Goal: Information Seeking & Learning: Learn about a topic

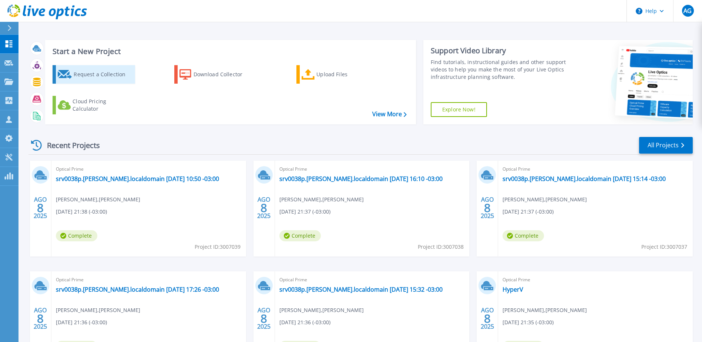
click at [102, 78] on div "Request a Collection" at bounding box center [103, 74] width 59 height 15
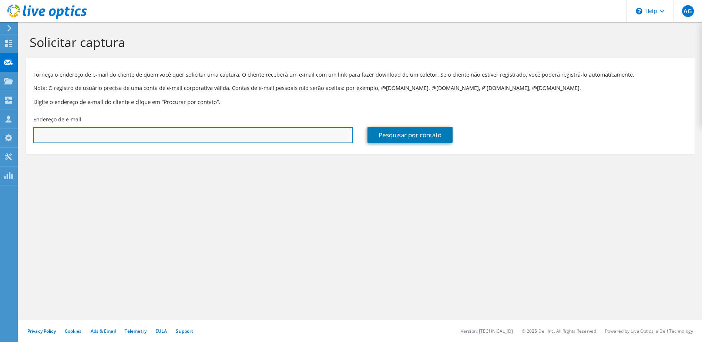
paste input "andre.sousa@carmoenergy.com"
type input "andre.sousa@carmoenergy.com"
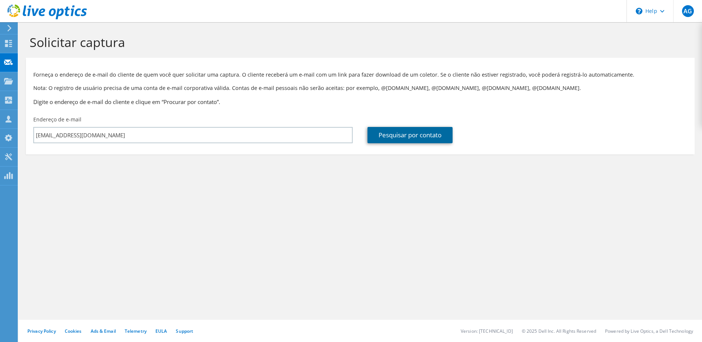
click at [398, 141] on link "Pesquisar por contato" at bounding box center [409, 135] width 85 height 16
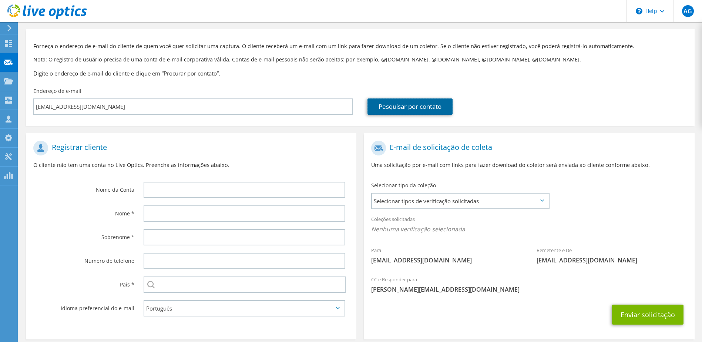
scroll to position [63, 0]
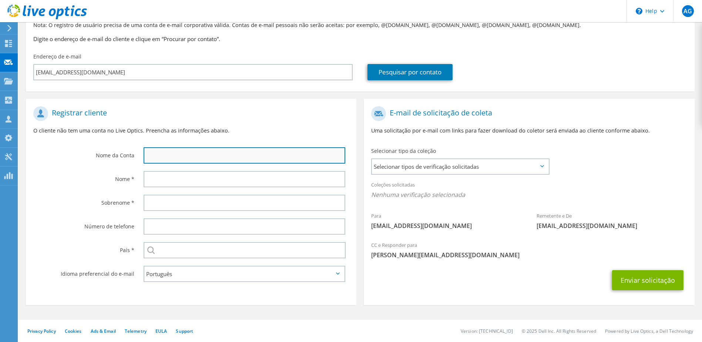
click at [222, 154] on input "text" at bounding box center [245, 155] width 202 height 16
type input "Andre"
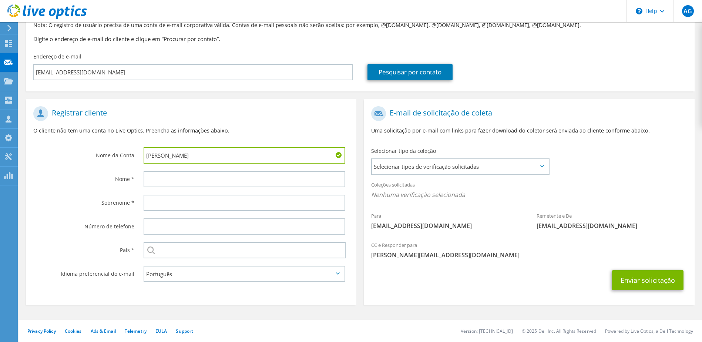
drag, startPoint x: 217, startPoint y: 154, endPoint x: 100, endPoint y: 161, distance: 117.5
click at [100, 161] on div "Nome da Conta Andre" at bounding box center [191, 134] width 330 height 65
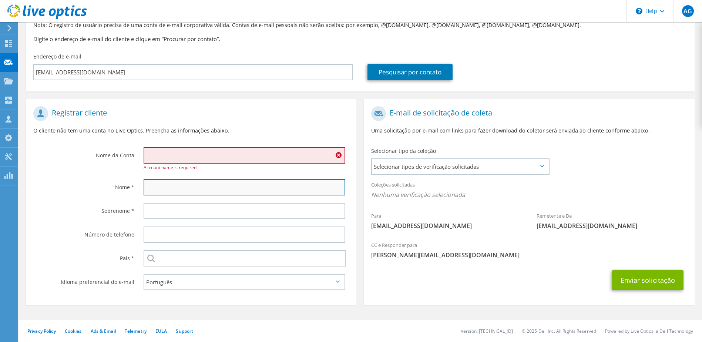
click at [160, 194] on input "text" at bounding box center [245, 187] width 202 height 16
paste input "Andre"
type input "Andre"
click at [181, 154] on input "text" at bounding box center [245, 155] width 202 height 16
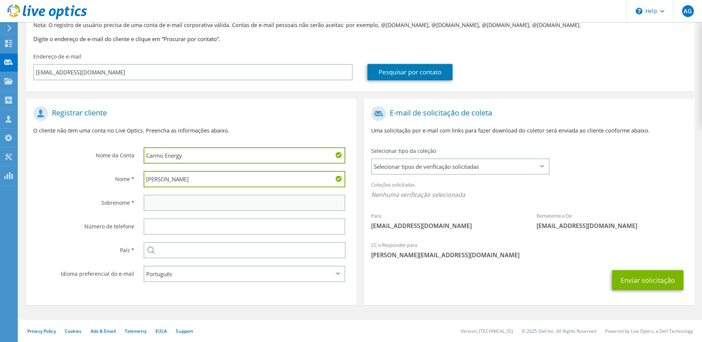
type input "Carmo Energy"
click at [174, 199] on input "text" at bounding box center [245, 203] width 202 height 16
type input "Sousa"
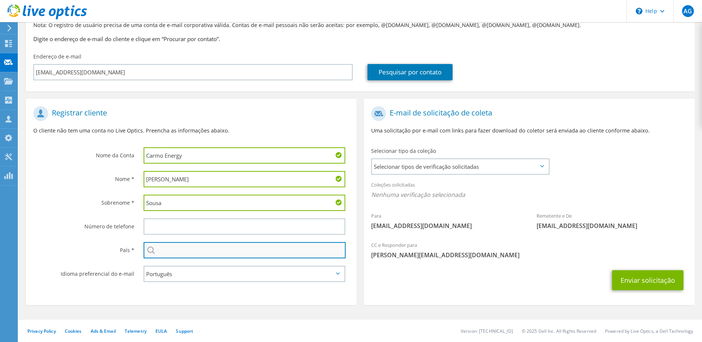
click at [194, 254] on input "text" at bounding box center [245, 250] width 202 height 16
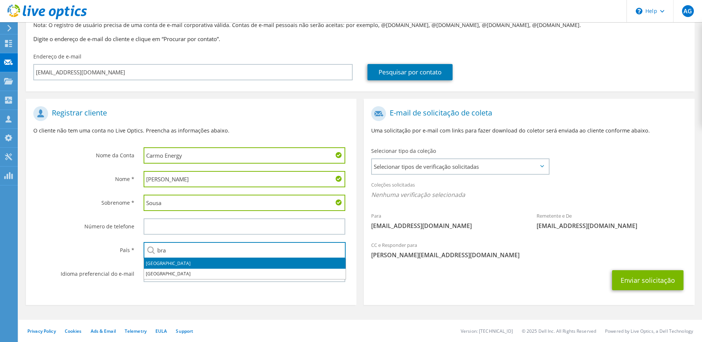
click at [152, 259] on li "Brasil" at bounding box center [245, 263] width 202 height 10
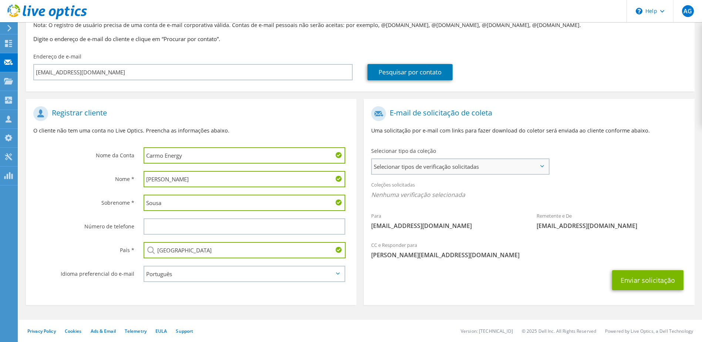
type input "Brasil"
click at [492, 167] on span "Selecionar tipos de verificação solicitadas" at bounding box center [460, 166] width 176 height 15
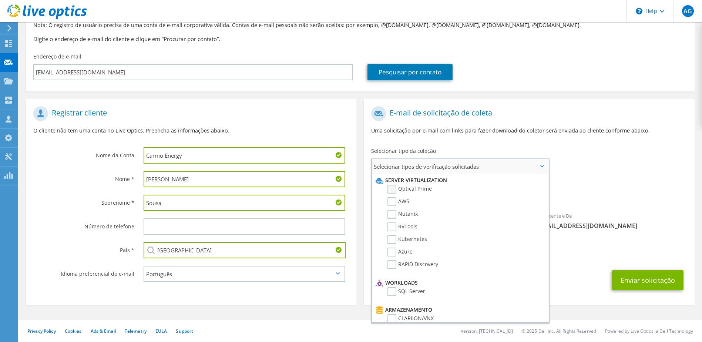
click at [424, 189] on label "Optical Prime" at bounding box center [409, 189] width 44 height 9
click at [0, 0] on input "Optical Prime" at bounding box center [0, 0] width 0 height 0
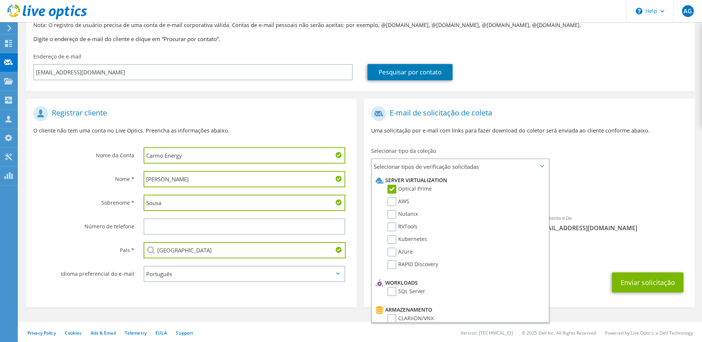
click at [580, 277] on div "Enviar solicitação" at bounding box center [529, 282] width 330 height 27
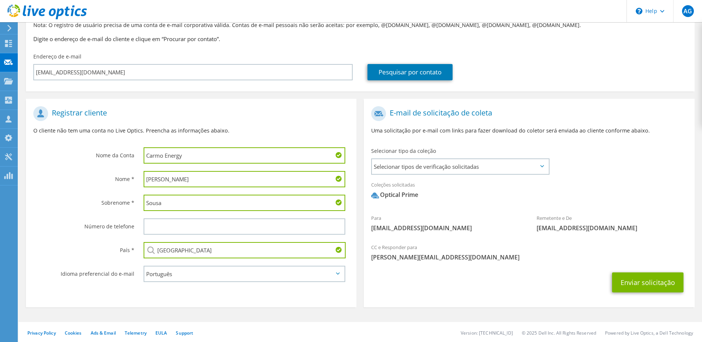
scroll to position [65, 0]
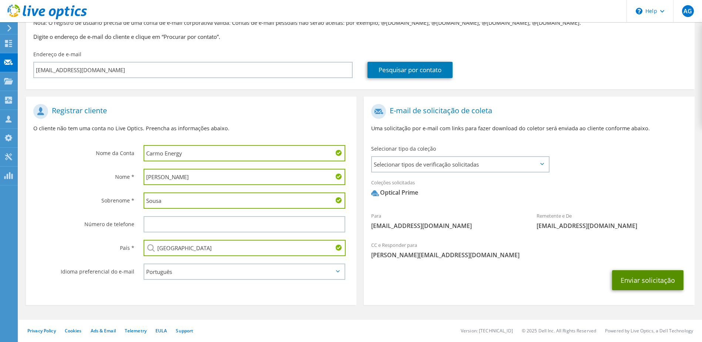
click at [650, 280] on button "Enviar solicitação" at bounding box center [647, 280] width 71 height 20
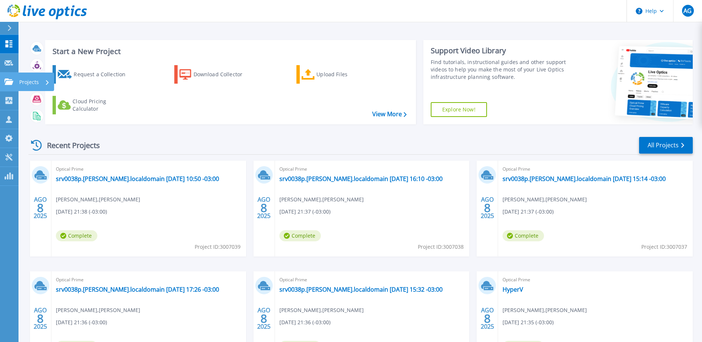
click at [6, 83] on icon at bounding box center [8, 81] width 9 height 6
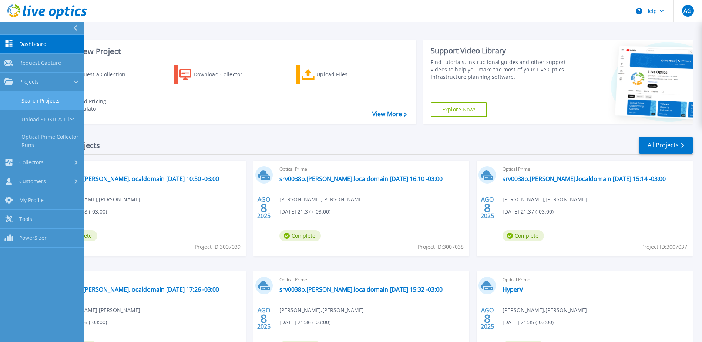
click at [30, 99] on link "Search Projects" at bounding box center [42, 100] width 84 height 19
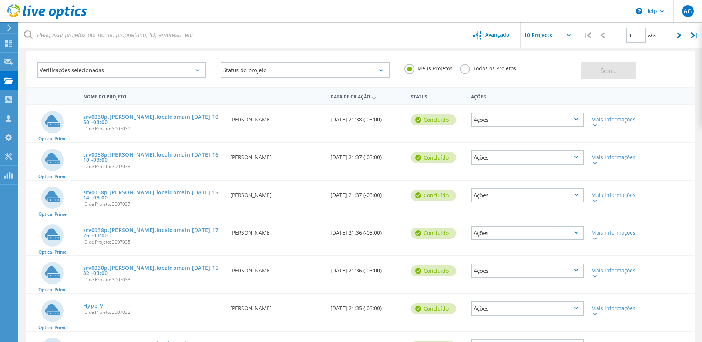
scroll to position [211, 0]
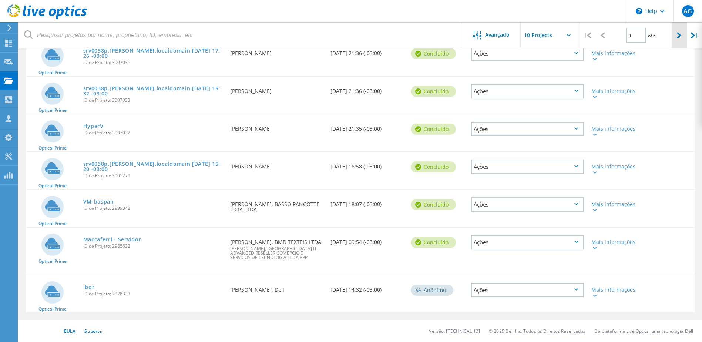
click at [676, 33] on div at bounding box center [679, 35] width 15 height 26
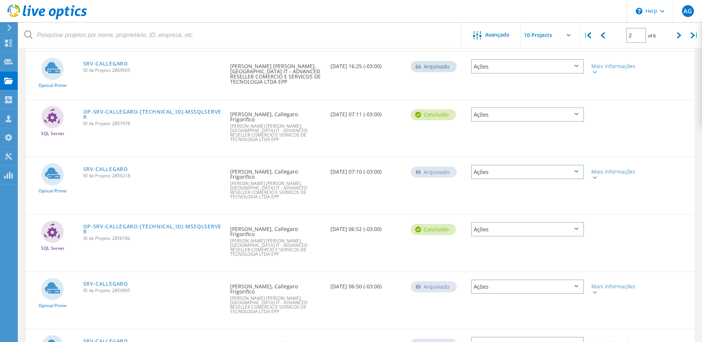
scroll to position [286, 0]
click at [678, 36] on icon at bounding box center [679, 35] width 4 height 6
type input "3"
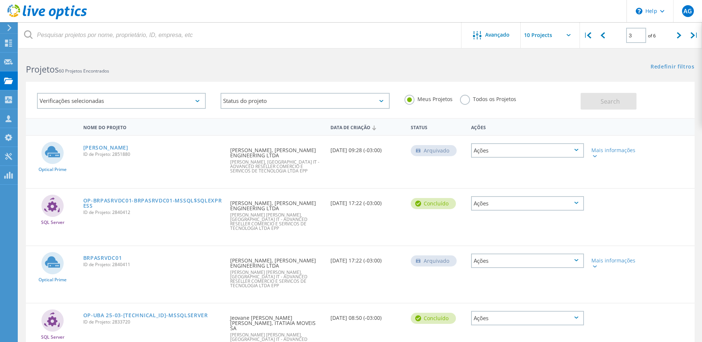
scroll to position [0, 0]
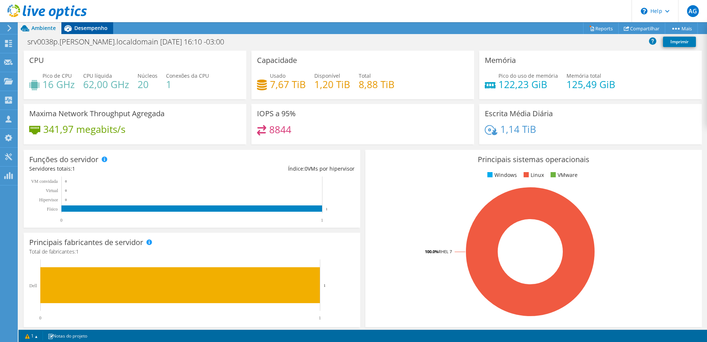
click at [81, 26] on span "Desempenho" at bounding box center [90, 27] width 33 height 7
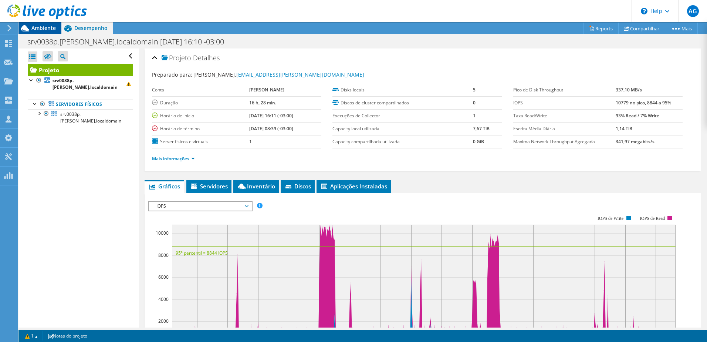
click at [48, 28] on span "Ambiente" at bounding box center [43, 27] width 24 height 7
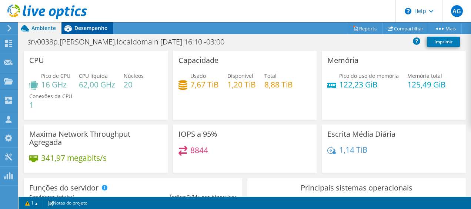
click at [101, 29] on span "Desempenho" at bounding box center [90, 27] width 33 height 7
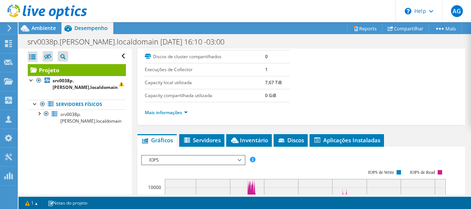
scroll to position [37, 0]
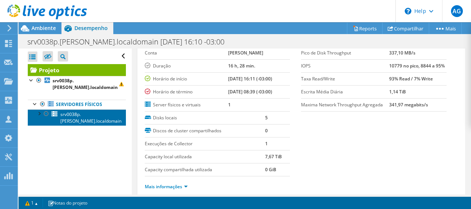
click at [80, 111] on span "srv0038p.[PERSON_NAME].localdomain" at bounding box center [90, 117] width 61 height 13
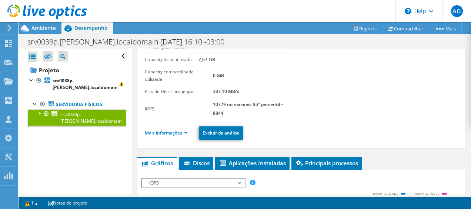
scroll to position [111, 0]
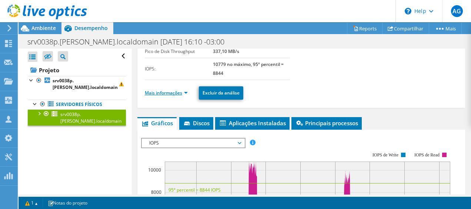
click at [182, 92] on link "Mais informações" at bounding box center [166, 93] width 43 height 6
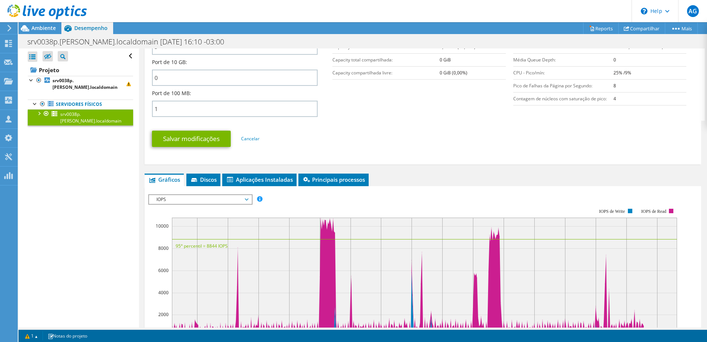
scroll to position [407, 0]
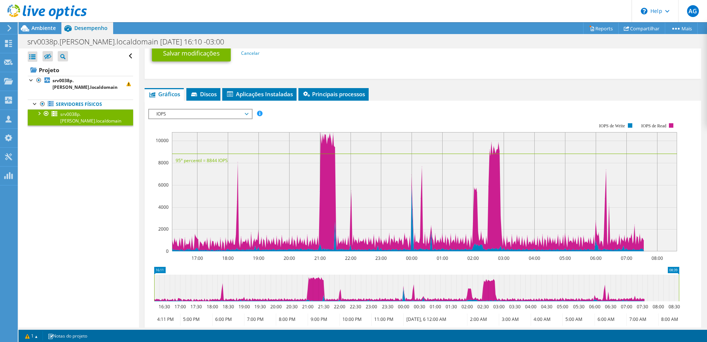
click at [250, 114] on span "IOPS" at bounding box center [200, 114] width 102 height 9
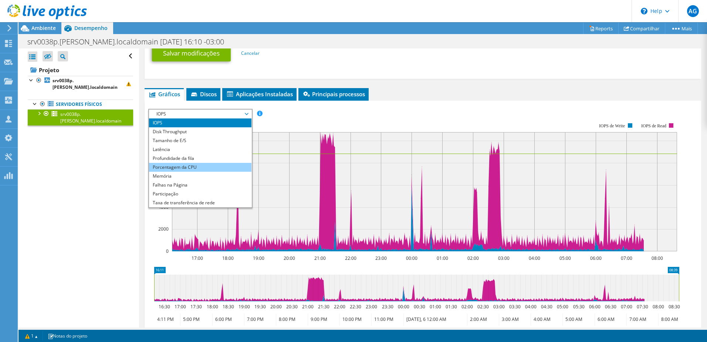
click at [208, 164] on li "Porcentagem da CPU" at bounding box center [200, 167] width 102 height 9
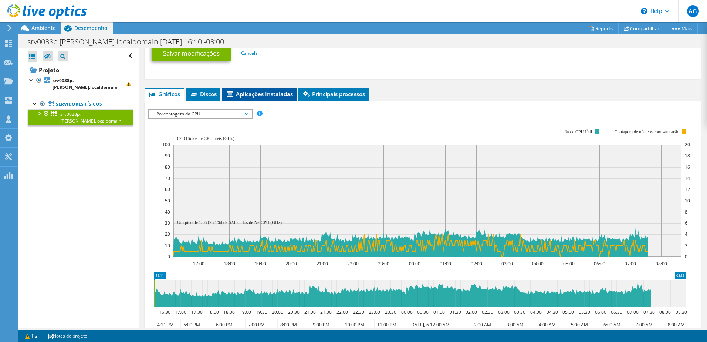
click at [290, 93] on span "Aplicações Instaladas" at bounding box center [259, 93] width 67 height 7
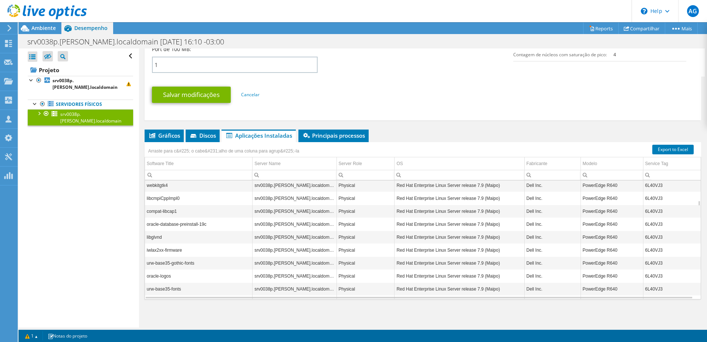
scroll to position [577, 0]
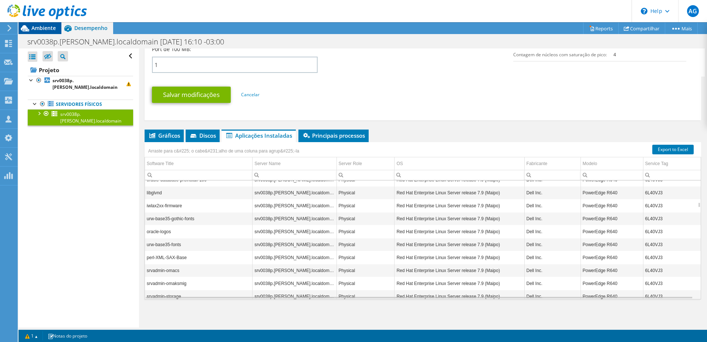
click at [52, 28] on span "Ambiente" at bounding box center [43, 27] width 24 height 7
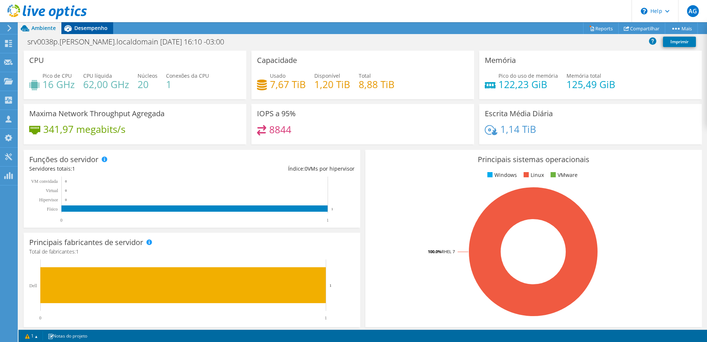
click at [93, 29] on span "Desempenho" at bounding box center [90, 27] width 33 height 7
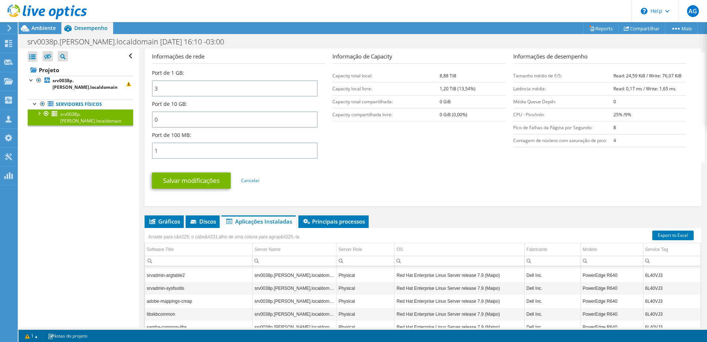
scroll to position [292, 0]
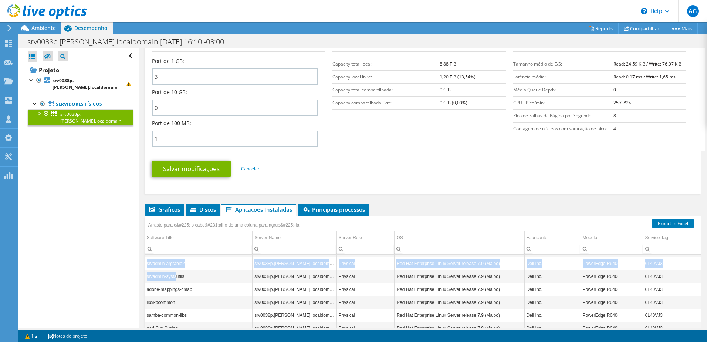
drag, startPoint x: 176, startPoint y: 278, endPoint x: 191, endPoint y: 253, distance: 29.7
click at [196, 247] on div "Arraste para c&#225; o cabe&#231;alho de uma coluna para agrup&#225;-la Softwar…" at bounding box center [423, 294] width 557 height 157
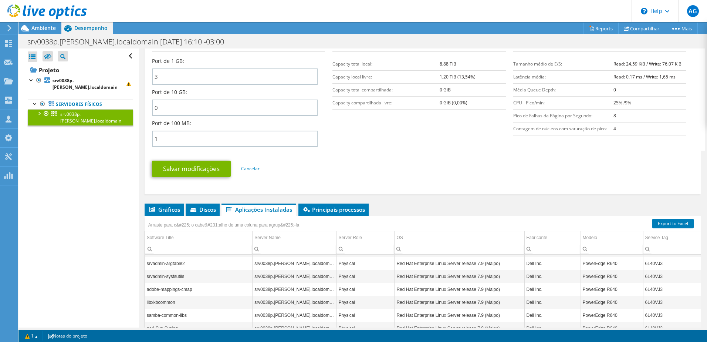
click at [113, 263] on div "Abrir Todos Fechar Todos Ocultar nós excluídos Filtro de árvore do projeto" at bounding box center [78, 187] width 120 height 279
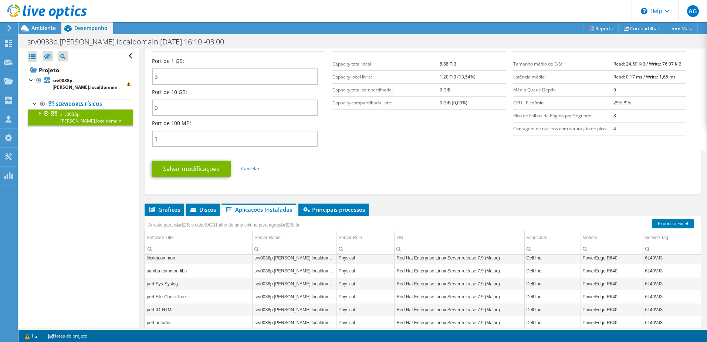
scroll to position [329, 0]
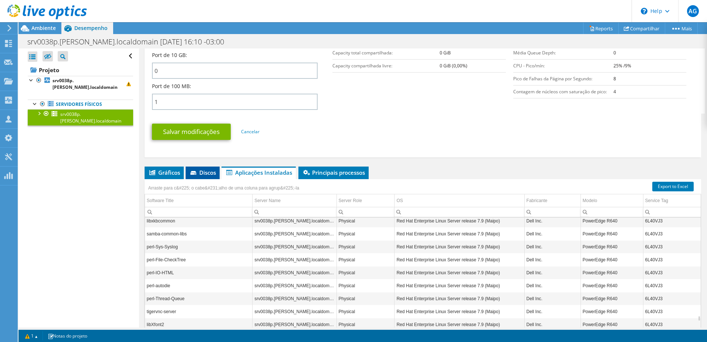
click at [206, 173] on span "Discos" at bounding box center [202, 172] width 27 height 7
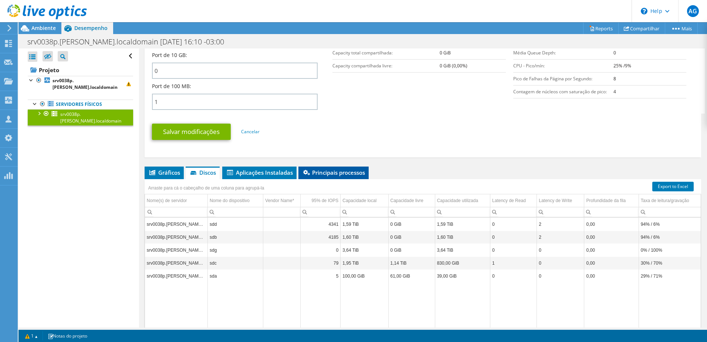
click at [357, 174] on span "Principais processos" at bounding box center [333, 172] width 63 height 7
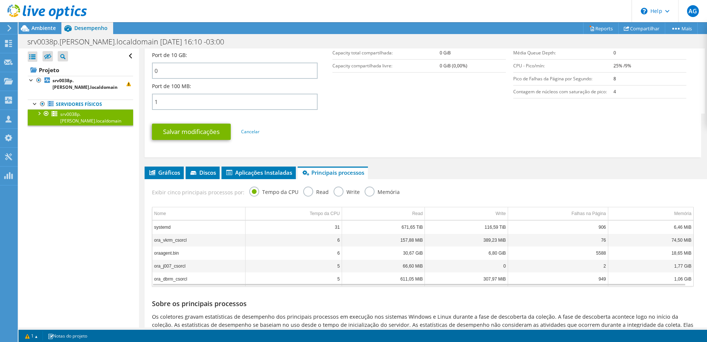
scroll to position [366, 0]
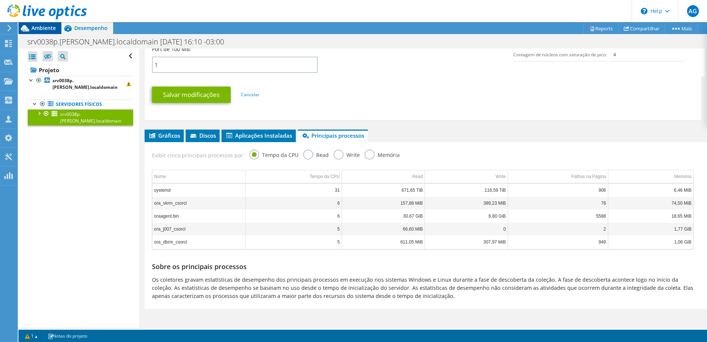
click at [50, 27] on span "Ambiente" at bounding box center [43, 27] width 24 height 7
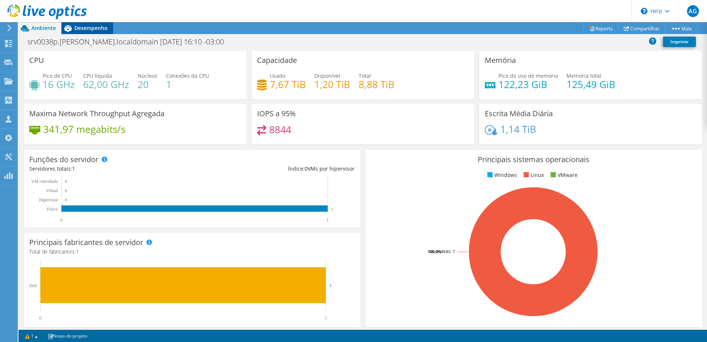
click at [100, 28] on span "Desempenho" at bounding box center [90, 27] width 33 height 7
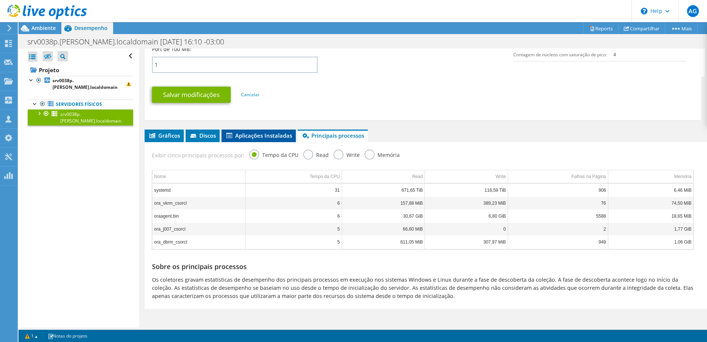
click at [264, 138] on span "Aplicações Instaladas" at bounding box center [258, 135] width 67 height 7
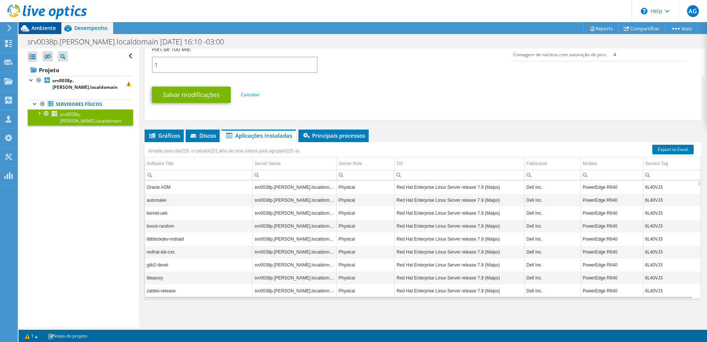
click at [51, 30] on span "Ambiente" at bounding box center [43, 27] width 24 height 7
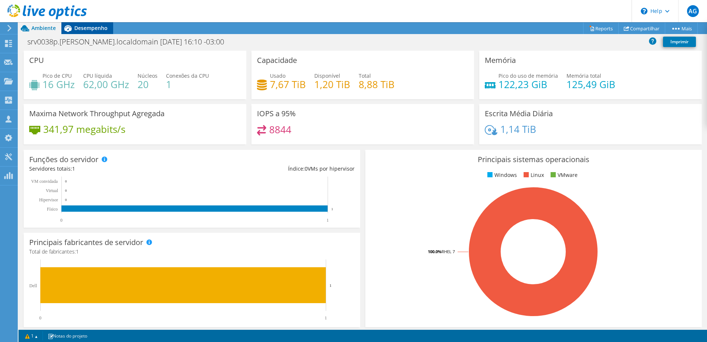
click at [101, 26] on span "Desempenho" at bounding box center [90, 27] width 33 height 7
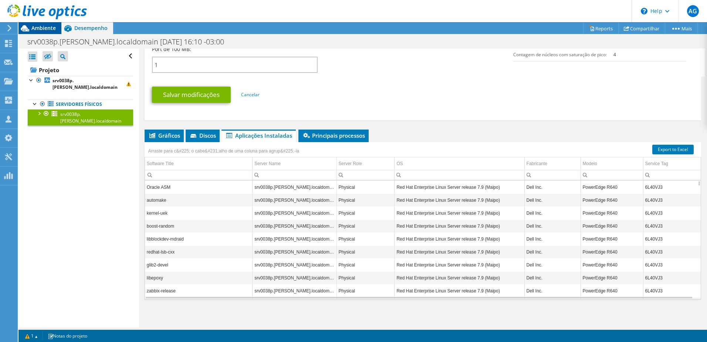
click at [47, 29] on span "Ambiente" at bounding box center [43, 27] width 24 height 7
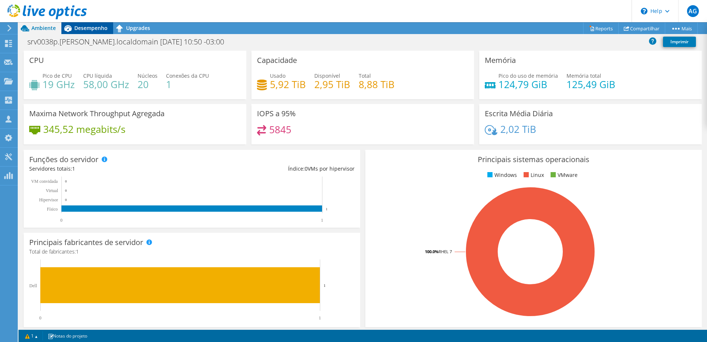
click at [95, 29] on span "Desempenho" at bounding box center [90, 27] width 33 height 7
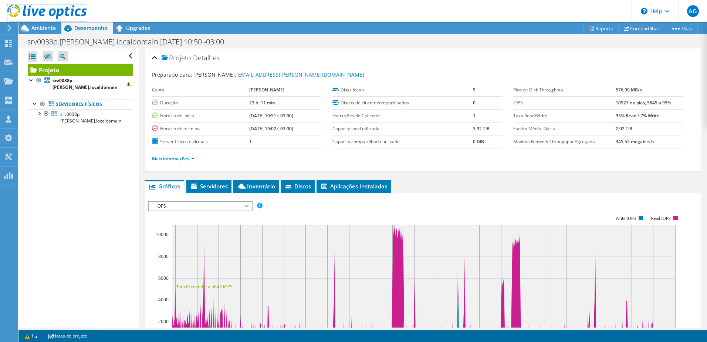
drag, startPoint x: 41, startPoint y: 18, endPoint x: 43, endPoint y: 24, distance: 7.0
click at [41, 18] on icon at bounding box center [47, 11] width 80 height 15
click at [44, 27] on span "Ambiente" at bounding box center [43, 27] width 24 height 7
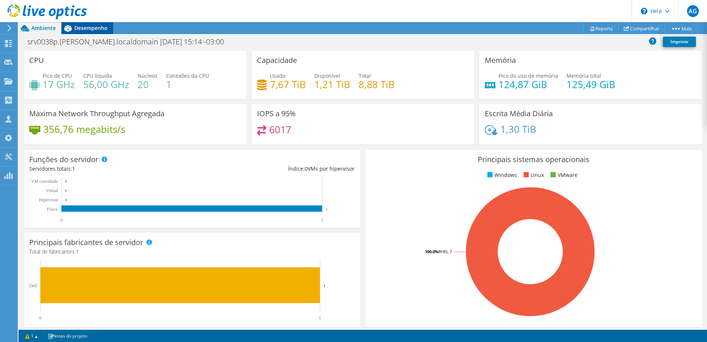
click at [97, 30] on span "Desempenho" at bounding box center [90, 27] width 33 height 7
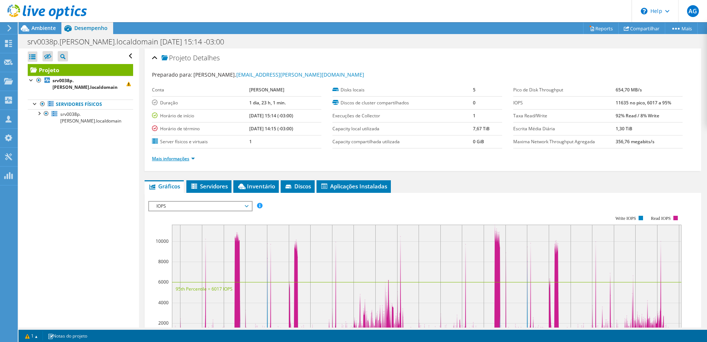
click at [191, 158] on link "Mais informações" at bounding box center [173, 158] width 43 height 6
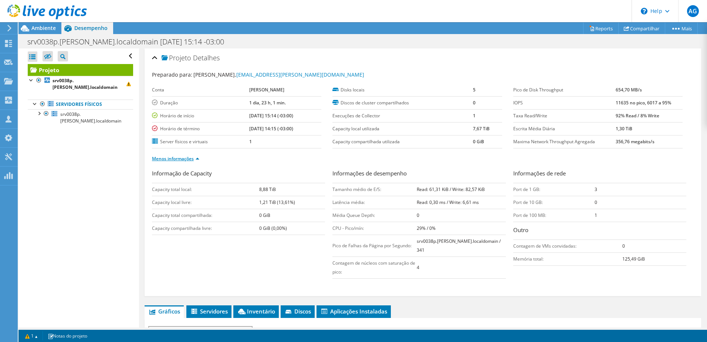
click at [191, 158] on link "Menos informações" at bounding box center [175, 158] width 47 height 6
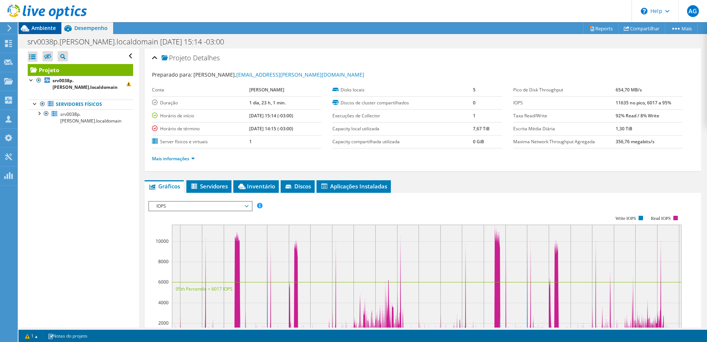
click at [48, 27] on span "Ambiente" at bounding box center [43, 27] width 24 height 7
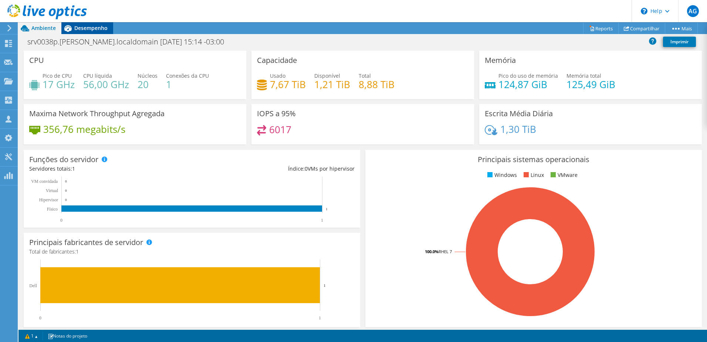
click at [102, 30] on span "Desempenho" at bounding box center [90, 27] width 33 height 7
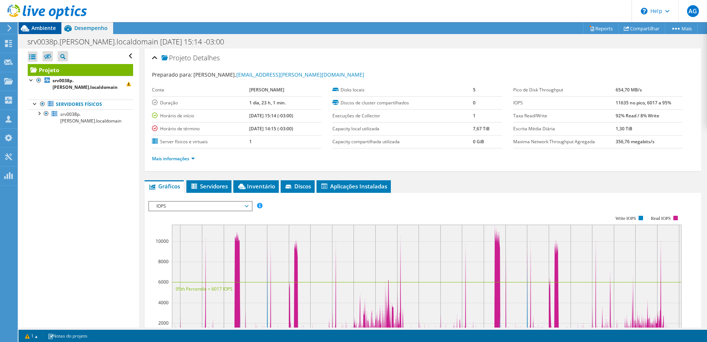
click at [50, 29] on span "Ambiente" at bounding box center [43, 27] width 24 height 7
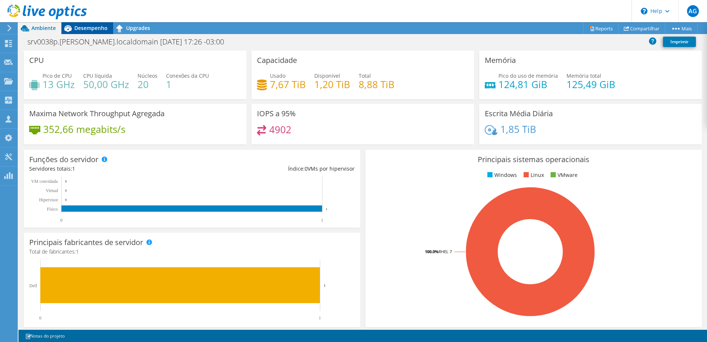
click at [105, 25] on span "Desempenho" at bounding box center [90, 27] width 33 height 7
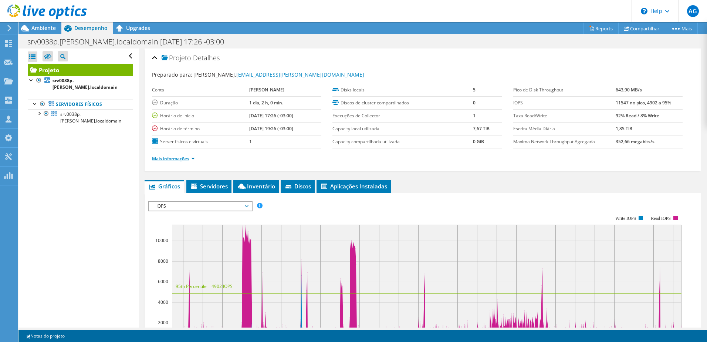
click at [192, 158] on link "Mais informações" at bounding box center [173, 158] width 43 height 6
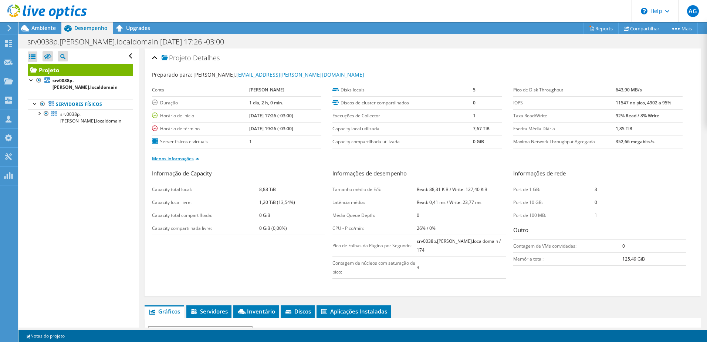
click at [192, 158] on link "Menos informações" at bounding box center [175, 158] width 47 height 6
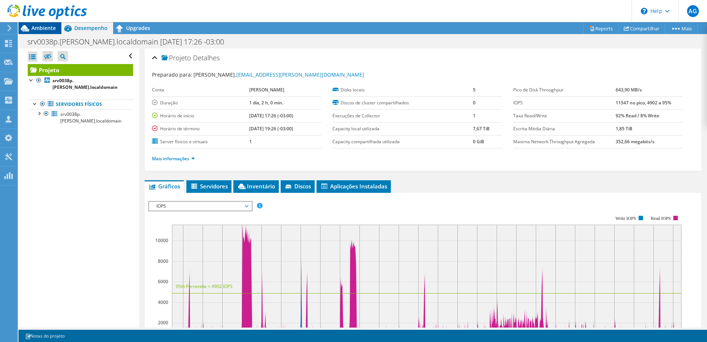
click at [44, 26] on span "Ambiente" at bounding box center [43, 27] width 24 height 7
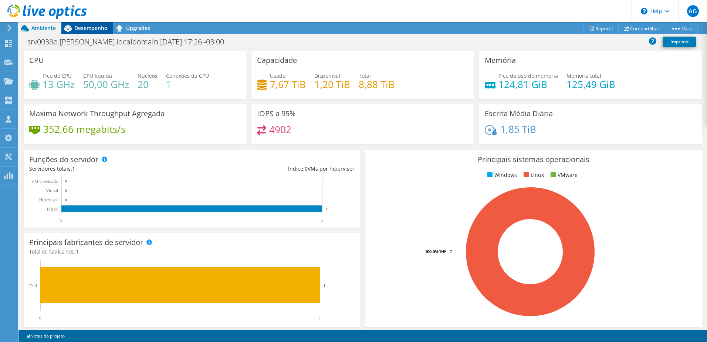
click at [84, 26] on span "Desempenho" at bounding box center [90, 27] width 33 height 7
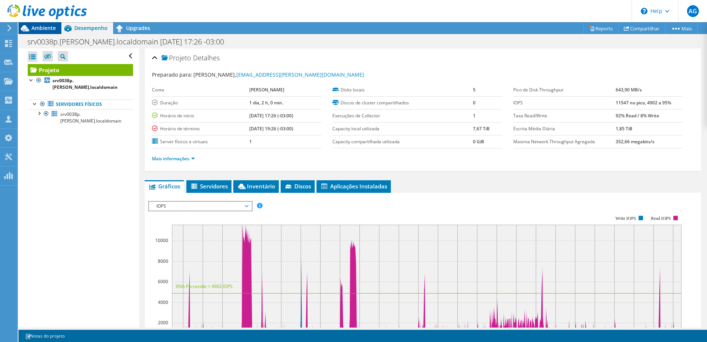
click at [44, 28] on span "Ambiente" at bounding box center [43, 27] width 24 height 7
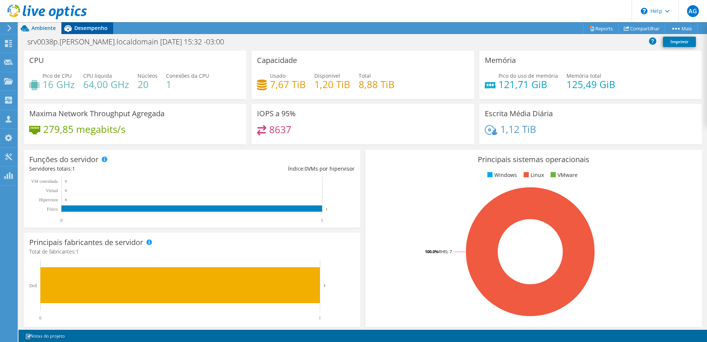
click at [92, 28] on span "Desempenho" at bounding box center [90, 27] width 33 height 7
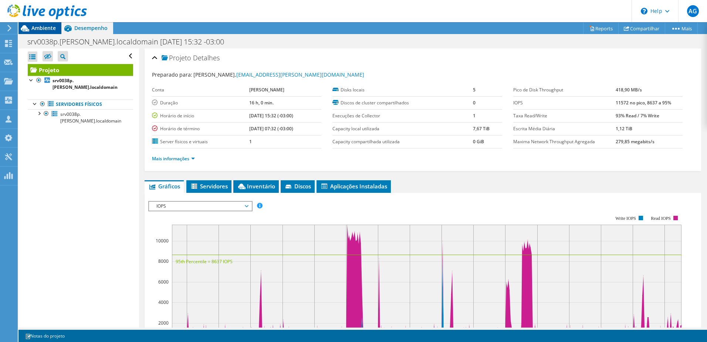
click at [50, 28] on span "Ambiente" at bounding box center [43, 27] width 24 height 7
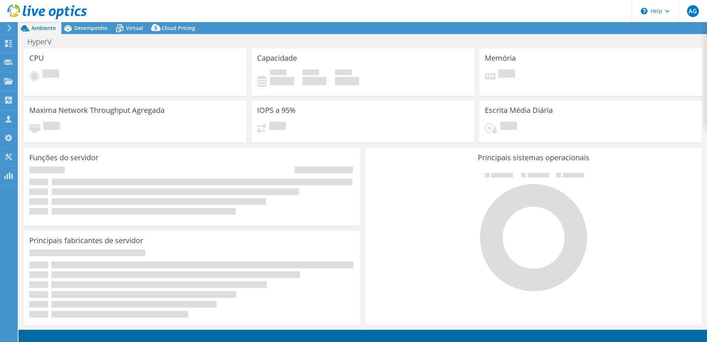
select select "USD"
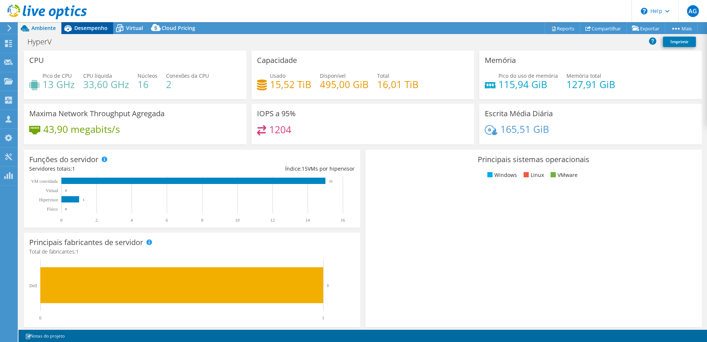
click at [97, 28] on span "Desempenho" at bounding box center [90, 27] width 33 height 7
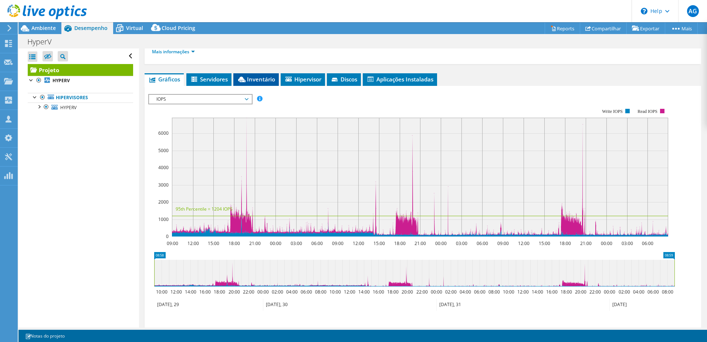
scroll to position [111, 0]
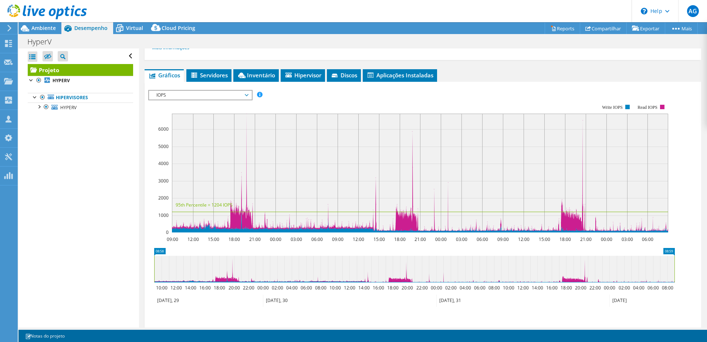
click at [245, 93] on span "IOPS" at bounding box center [200, 95] width 95 height 9
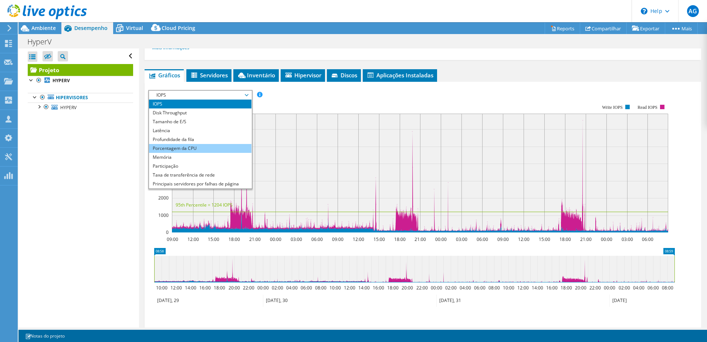
click at [197, 148] on li "Porcentagem da CPU" at bounding box center [200, 148] width 102 height 9
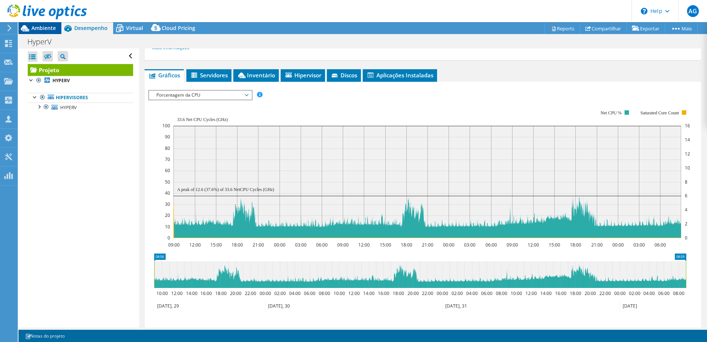
click at [49, 29] on span "Ambiente" at bounding box center [43, 27] width 24 height 7
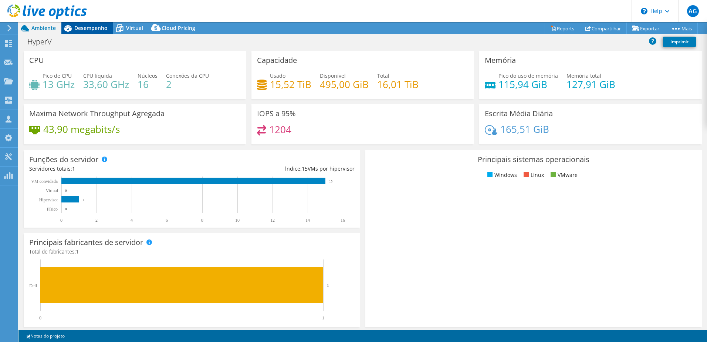
click at [105, 29] on span "Desempenho" at bounding box center [90, 27] width 33 height 7
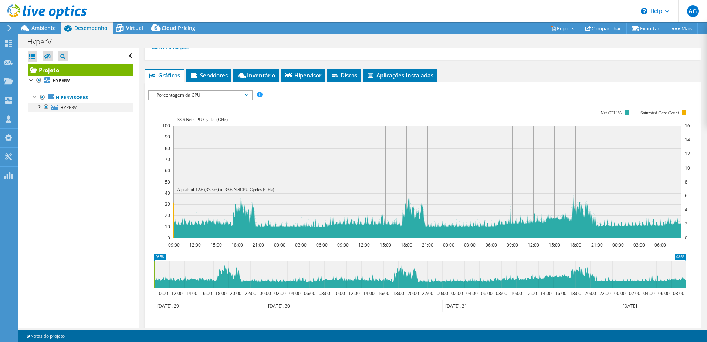
click at [41, 104] on div at bounding box center [38, 105] width 7 height 7
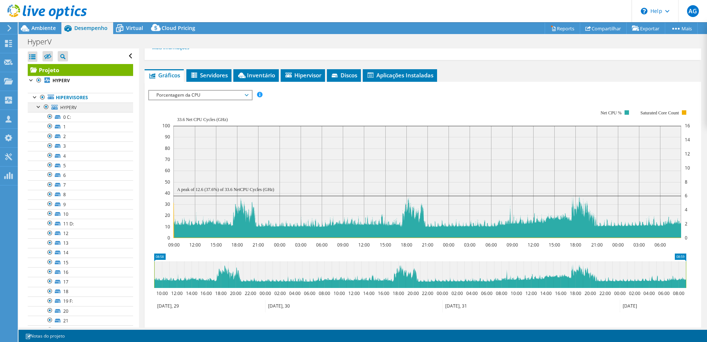
click at [41, 104] on div at bounding box center [38, 105] width 7 height 7
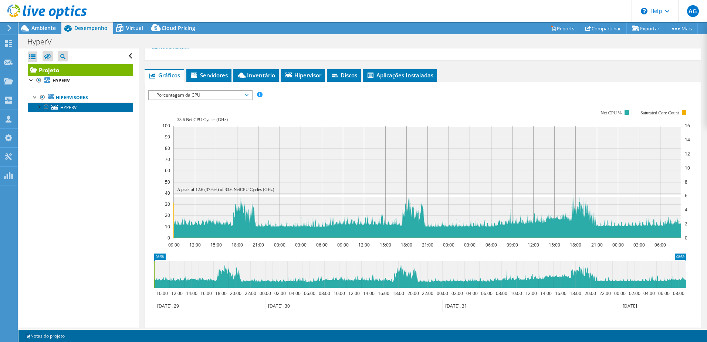
click at [75, 106] on span "HYPERV" at bounding box center [68, 107] width 16 height 6
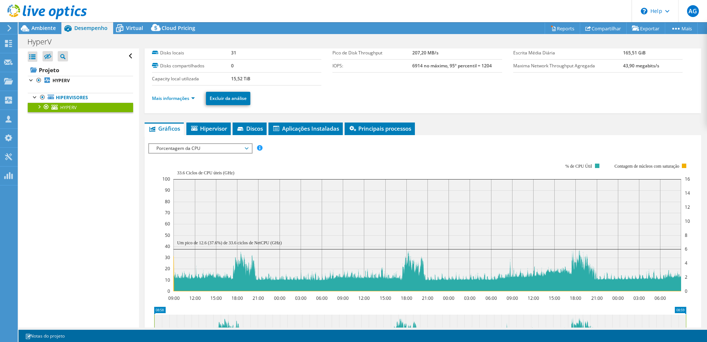
scroll to position [0, 0]
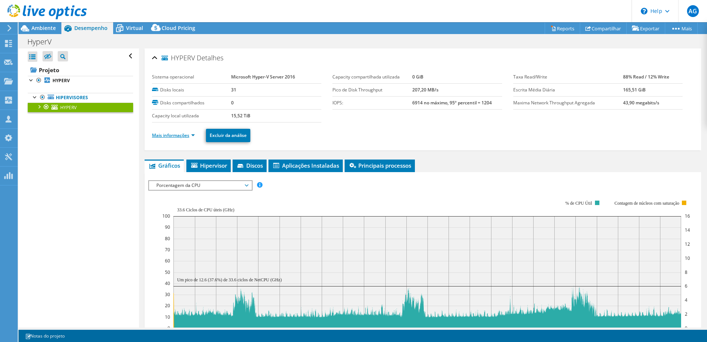
click at [192, 137] on link "Mais informações" at bounding box center [173, 135] width 43 height 6
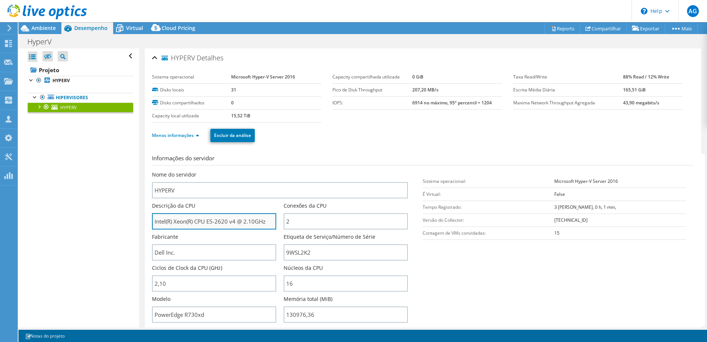
drag, startPoint x: 214, startPoint y: 220, endPoint x: 275, endPoint y: 221, distance: 60.7
click at [275, 221] on input "Intel(R) Xeon(R) CPU E5-2620 v4 @ 2.10GHz" at bounding box center [214, 221] width 124 height 16
click at [254, 222] on input "Intel(R) Xeon(R) CPU E5-2620 v4 @ 2.10GHz" at bounding box center [214, 221] width 124 height 16
click at [137, 30] on span "Virtual" at bounding box center [134, 27] width 17 height 7
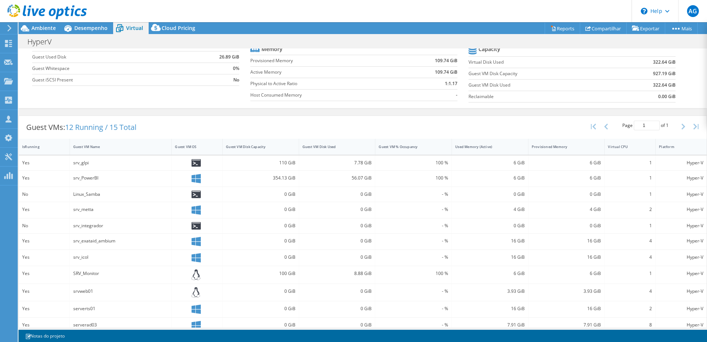
scroll to position [152, 0]
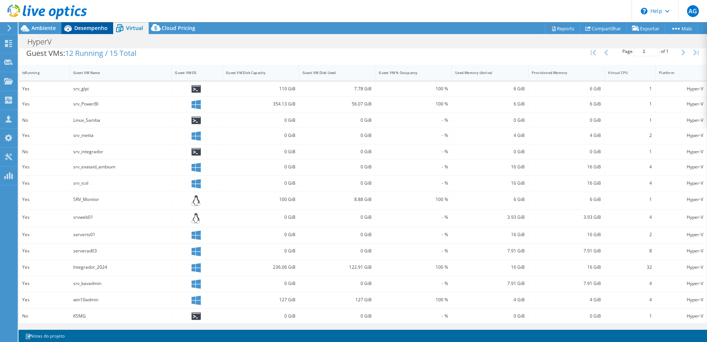
click at [87, 30] on span "Desempenho" at bounding box center [90, 27] width 33 height 7
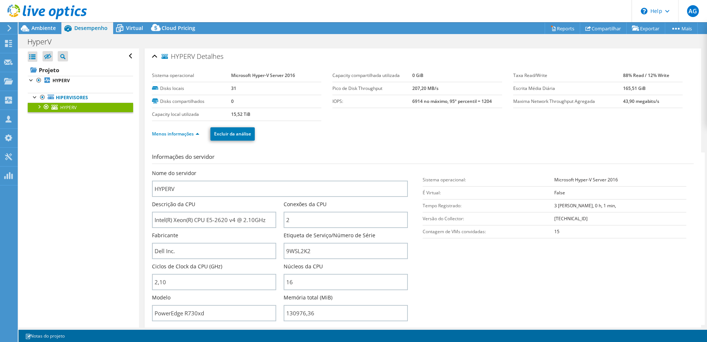
scroll to position [0, 0]
click at [50, 29] on span "Ambiente" at bounding box center [43, 27] width 24 height 7
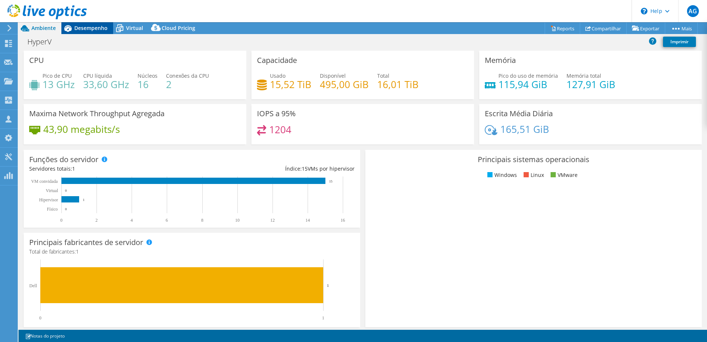
click at [86, 29] on span "Desempenho" at bounding box center [90, 27] width 33 height 7
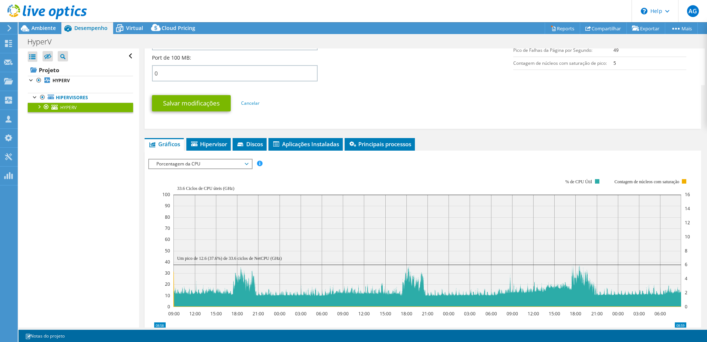
scroll to position [370, 0]
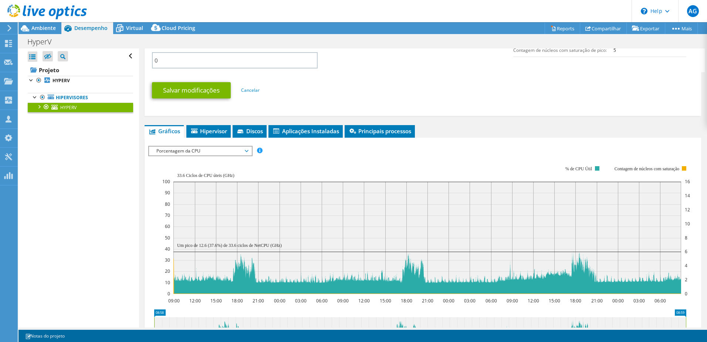
click at [248, 153] on span "Porcentagem da CPU" at bounding box center [200, 151] width 95 height 9
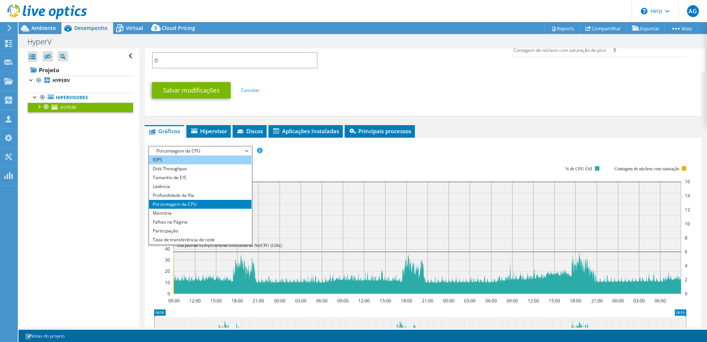
click at [178, 155] on li "IOPS" at bounding box center [200, 159] width 102 height 9
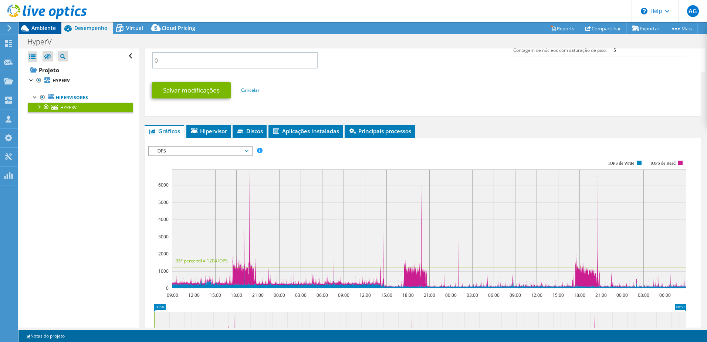
click at [35, 26] on span "Ambiente" at bounding box center [43, 27] width 24 height 7
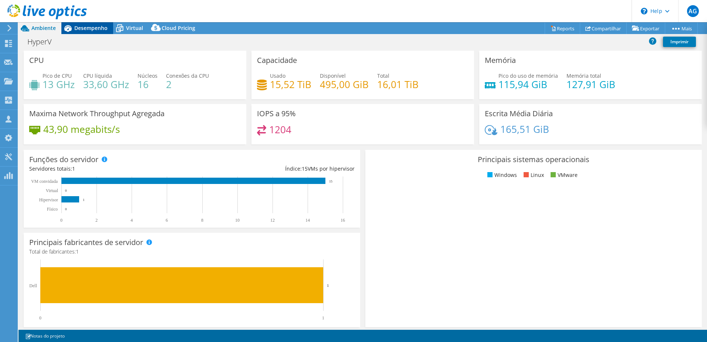
click at [81, 26] on span "Desempenho" at bounding box center [90, 27] width 33 height 7
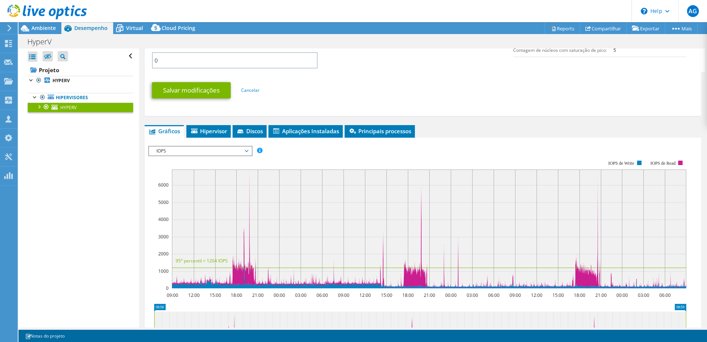
click at [34, 105] on link "HYPERV" at bounding box center [80, 107] width 105 height 10
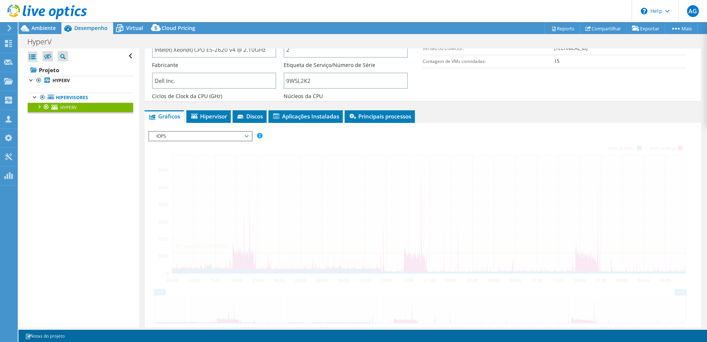
click at [39, 108] on div at bounding box center [38, 105] width 7 height 7
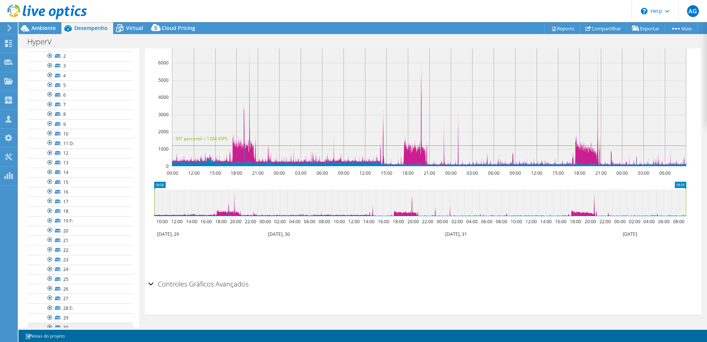
scroll to position [111, 0]
click at [44, 304] on div at bounding box center [42, 305] width 7 height 7
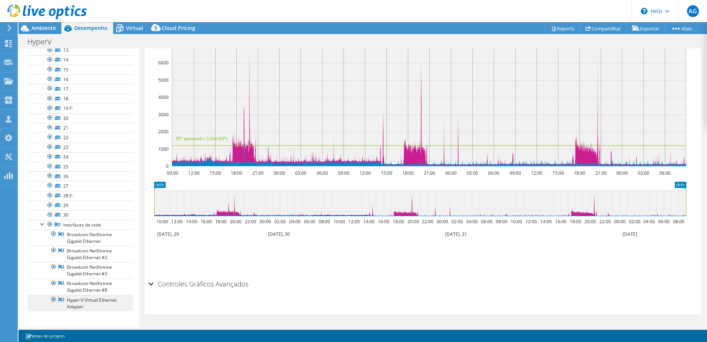
scroll to position [156, 0]
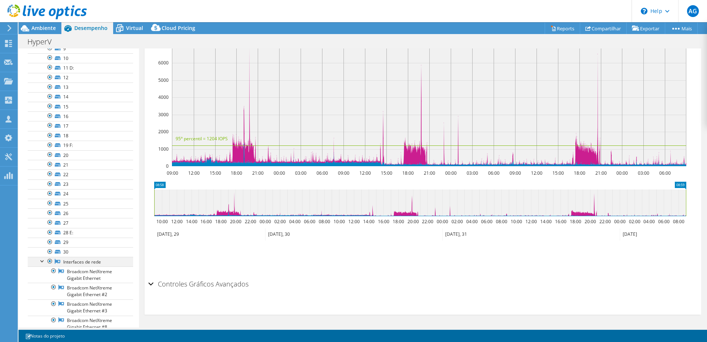
click at [42, 262] on div at bounding box center [42, 260] width 7 height 7
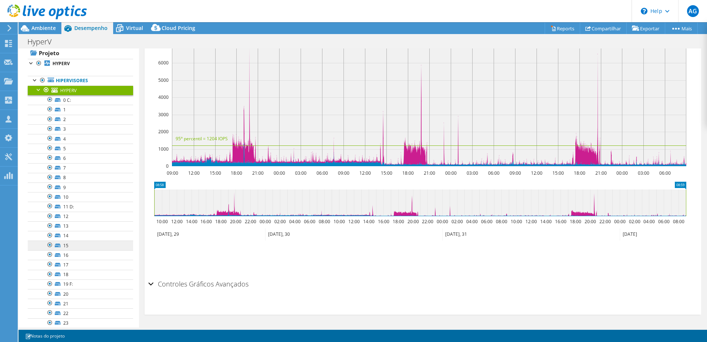
scroll to position [0, 0]
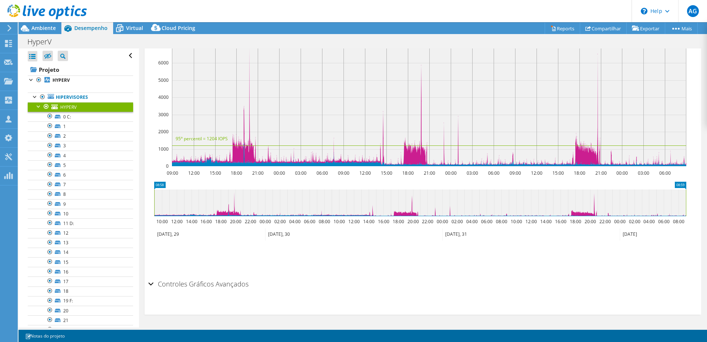
click at [38, 107] on div at bounding box center [38, 105] width 7 height 7
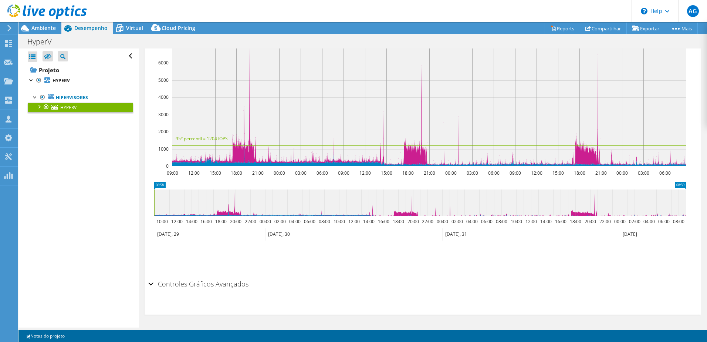
click at [39, 107] on div at bounding box center [38, 105] width 7 height 7
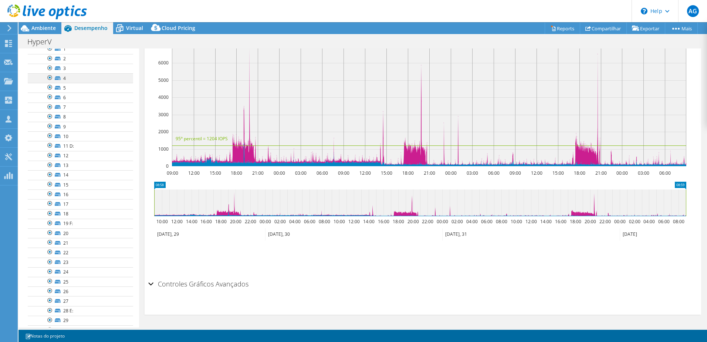
scroll to position [37, 0]
click at [38, 69] on div at bounding box center [38, 68] width 7 height 7
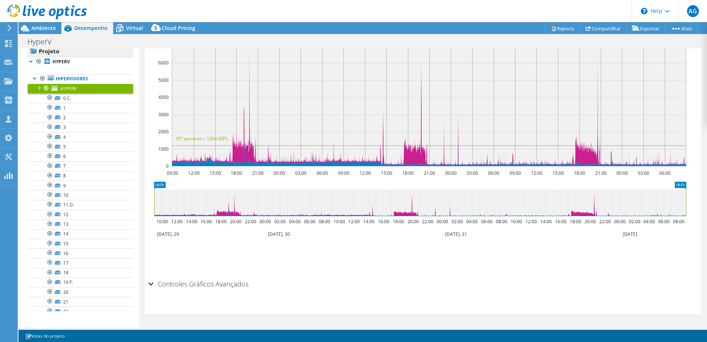
scroll to position [0, 0]
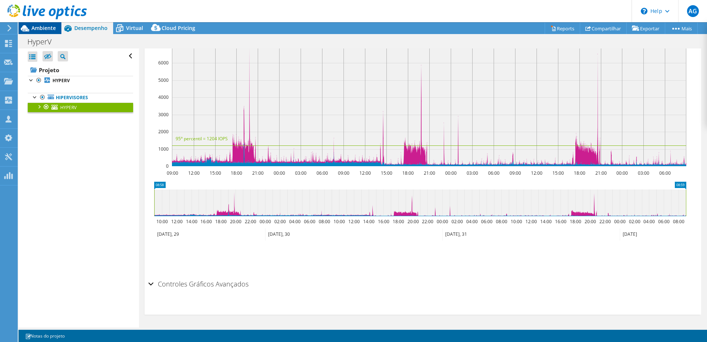
click at [39, 31] on div "Ambiente" at bounding box center [39, 28] width 43 height 12
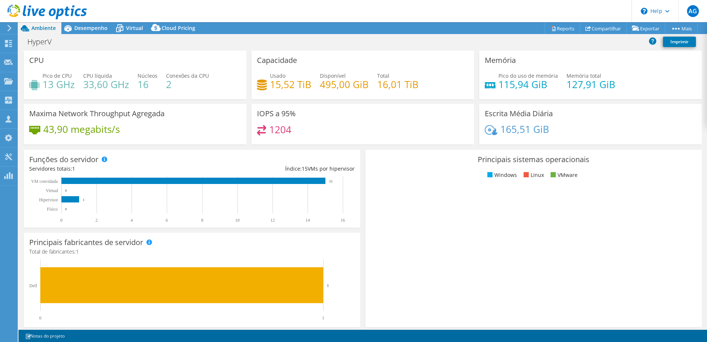
drag, startPoint x: 95, startPoint y: 28, endPoint x: 173, endPoint y: 116, distance: 117.7
click at [95, 28] on span "Desempenho" at bounding box center [90, 27] width 33 height 7
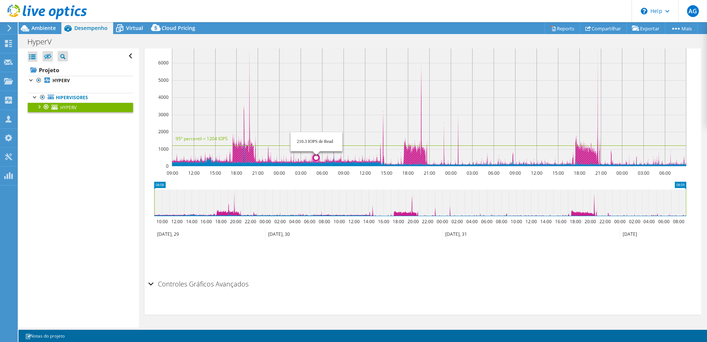
drag, startPoint x: 352, startPoint y: 162, endPoint x: 314, endPoint y: 155, distance: 38.2
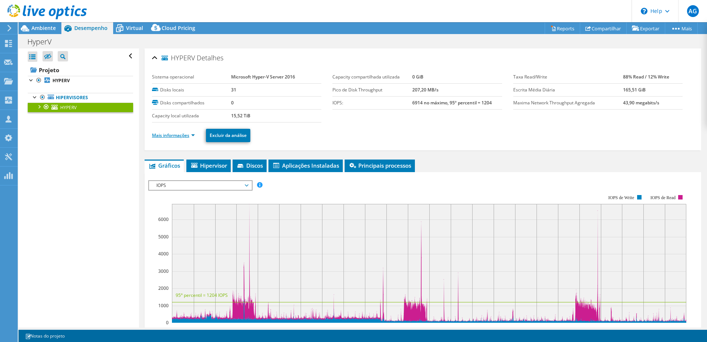
click at [194, 135] on link "Mais informações" at bounding box center [173, 135] width 43 height 6
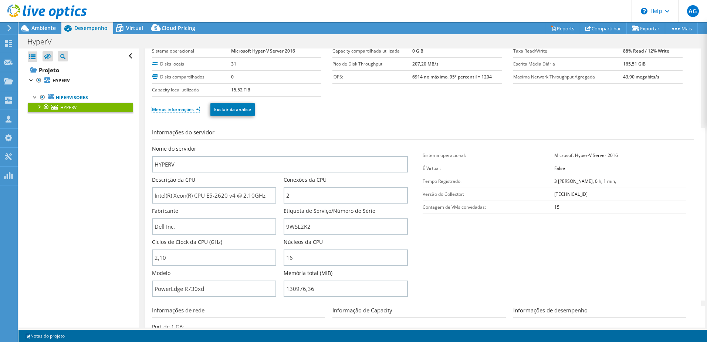
scroll to position [37, 0]
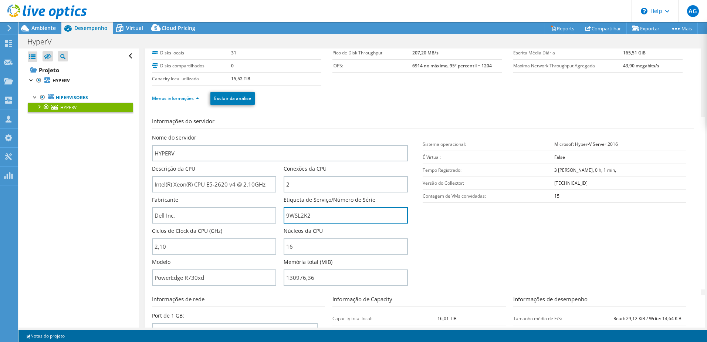
drag, startPoint x: 312, startPoint y: 213, endPoint x: 281, endPoint y: 209, distance: 31.7
click at [281, 134] on div "Nome do servidor HYPERV Descrição da CPU Intel(R) Xeon(R) CPU E5-2620 v4 @ 2.10…" at bounding box center [284, 134] width 264 height 0
drag, startPoint x: 39, startPoint y: 107, endPoint x: 43, endPoint y: 107, distance: 4.1
click at [39, 107] on div at bounding box center [38, 105] width 7 height 7
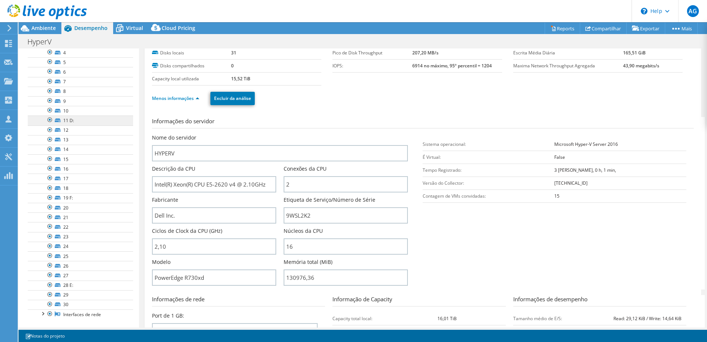
scroll to position [111, 0]
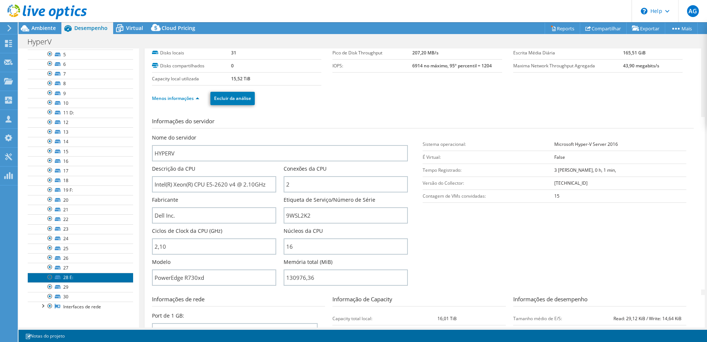
click at [81, 278] on link "28 E:" at bounding box center [80, 278] width 105 height 10
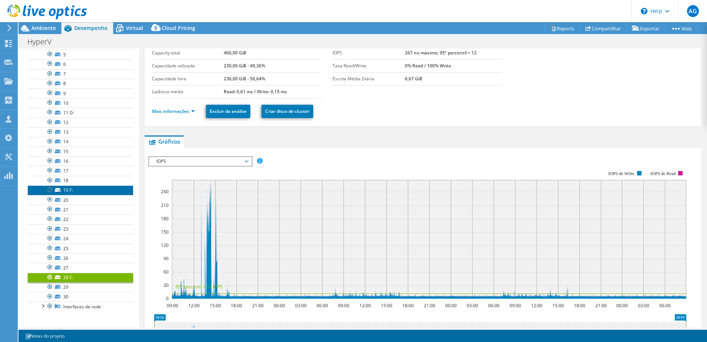
click at [73, 187] on link "19 F:" at bounding box center [80, 190] width 105 height 10
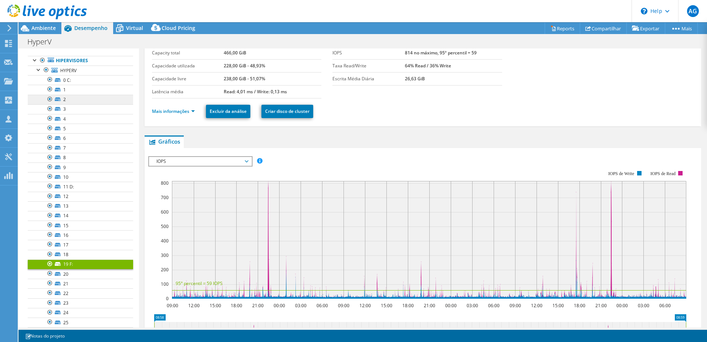
scroll to position [0, 0]
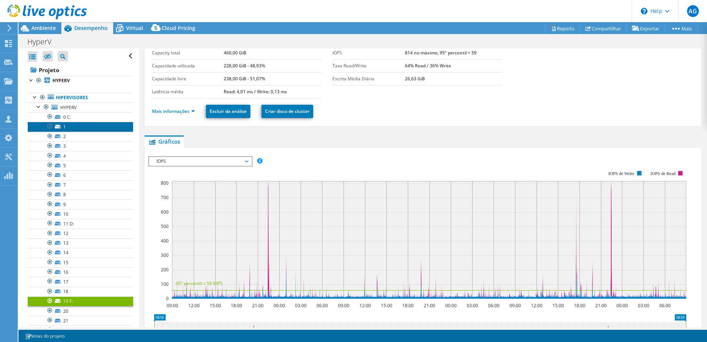
click at [76, 123] on link "1" at bounding box center [80, 127] width 105 height 10
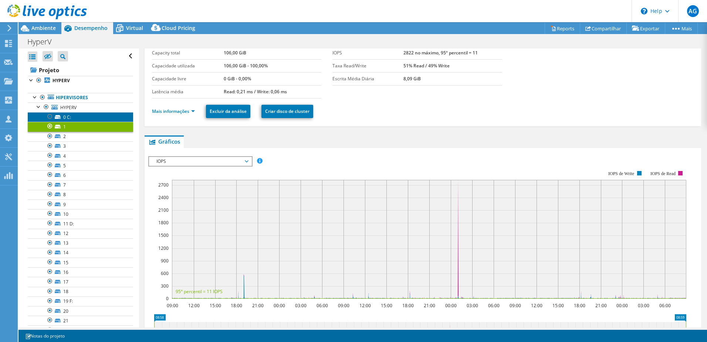
click at [75, 113] on link "0 C:" at bounding box center [80, 117] width 105 height 10
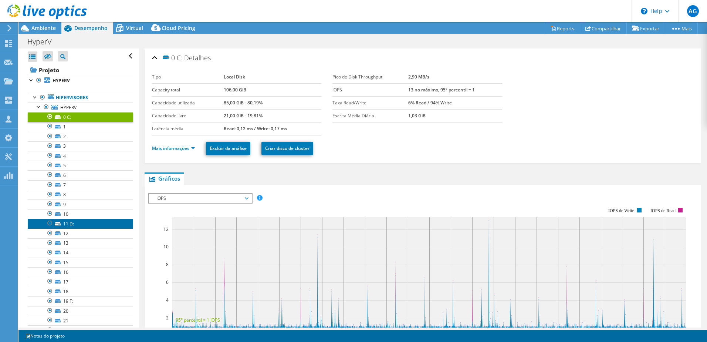
click at [83, 225] on link "11 D:" at bounding box center [80, 224] width 105 height 10
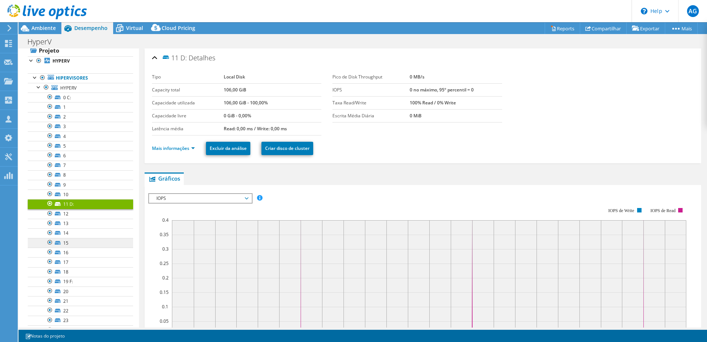
scroll to position [37, 0]
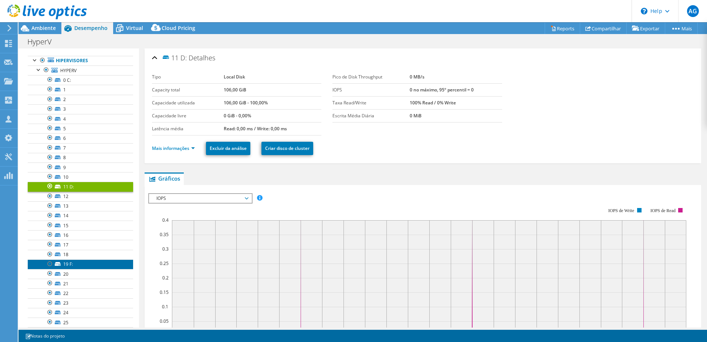
click at [90, 262] on link "19 F:" at bounding box center [80, 264] width 105 height 10
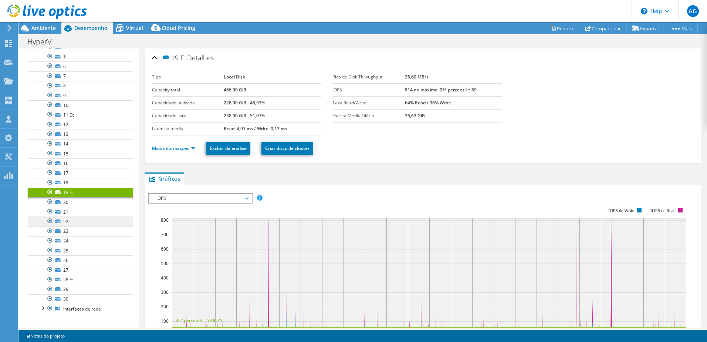
scroll to position [111, 0]
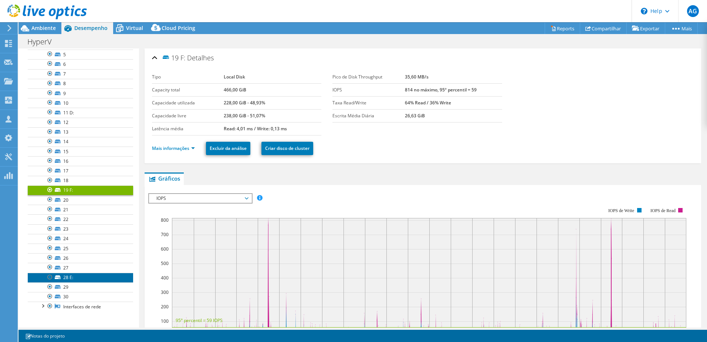
click at [76, 277] on link "28 E:" at bounding box center [80, 278] width 105 height 10
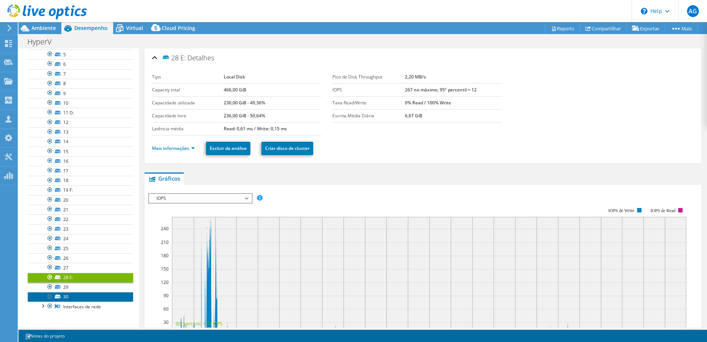
click at [70, 296] on link "30" at bounding box center [80, 297] width 105 height 10
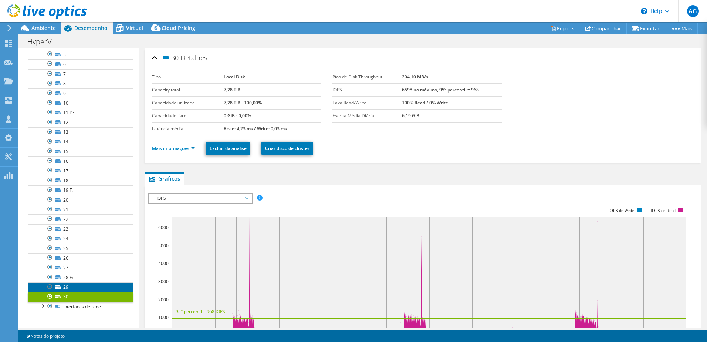
click at [71, 289] on link "29" at bounding box center [80, 287] width 105 height 10
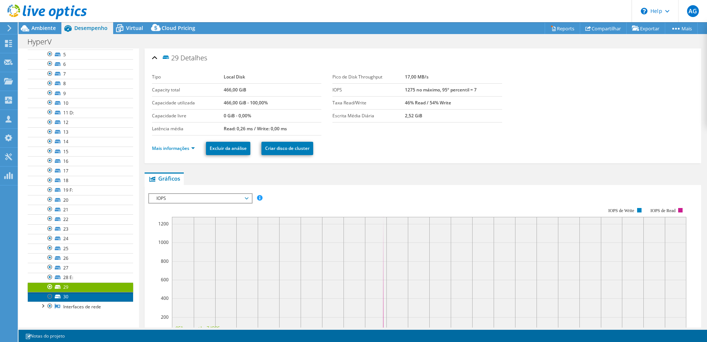
click at [72, 293] on link "30" at bounding box center [80, 297] width 105 height 10
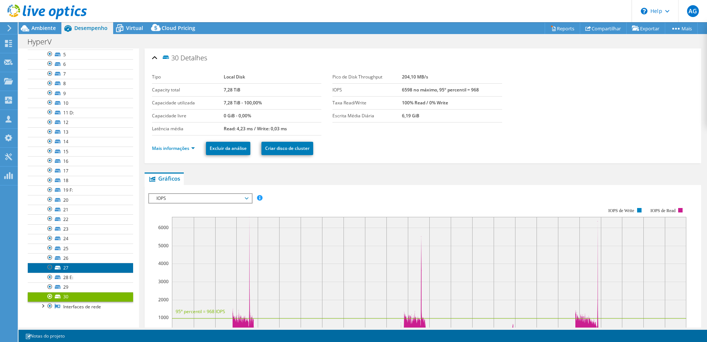
click at [76, 266] on link "27" at bounding box center [80, 268] width 105 height 10
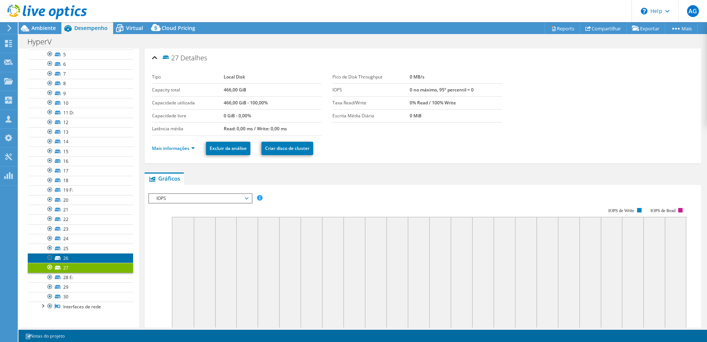
click at [78, 253] on link "26" at bounding box center [80, 258] width 105 height 10
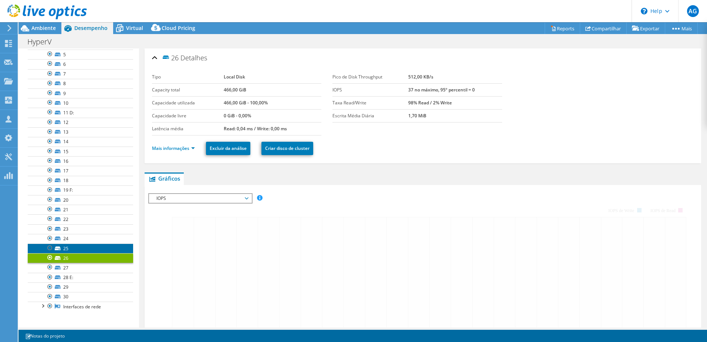
click at [81, 246] on link "25" at bounding box center [80, 248] width 105 height 10
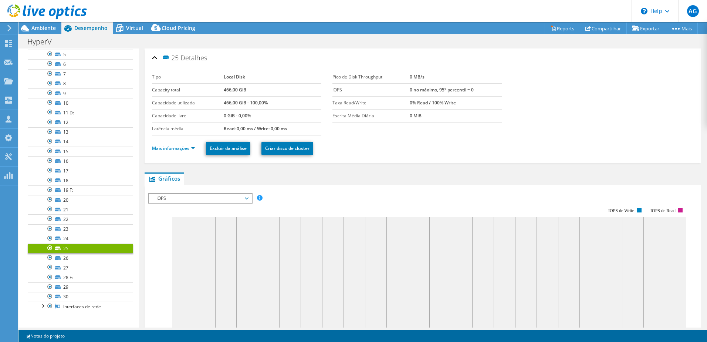
scroll to position [0, 0]
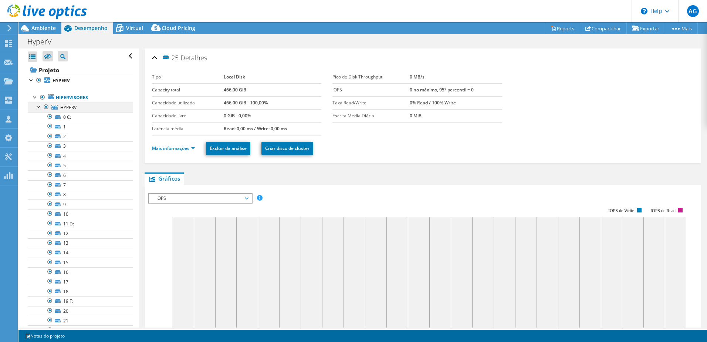
click at [38, 106] on div at bounding box center [38, 105] width 7 height 7
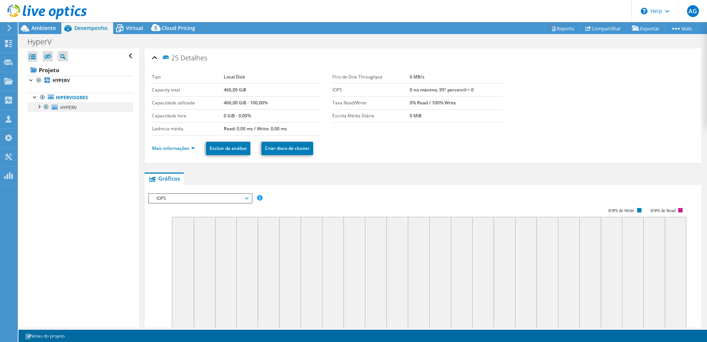
click at [38, 105] on div at bounding box center [38, 105] width 7 height 7
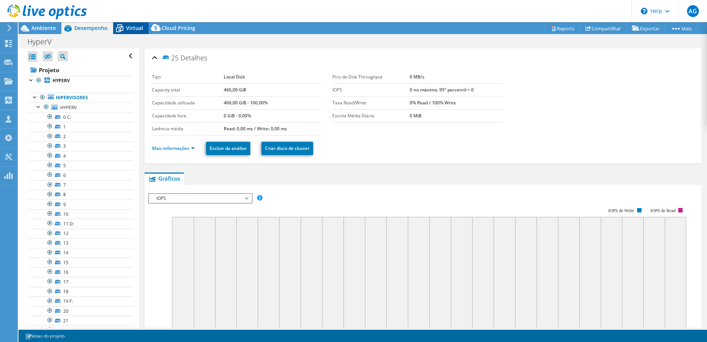
click at [128, 25] on span "Virtual" at bounding box center [134, 27] width 17 height 7
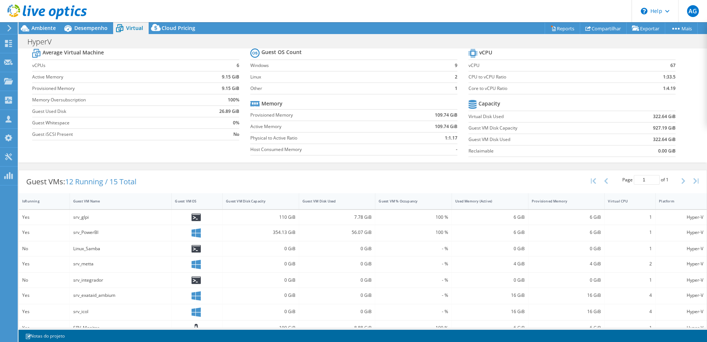
scroll to position [37, 0]
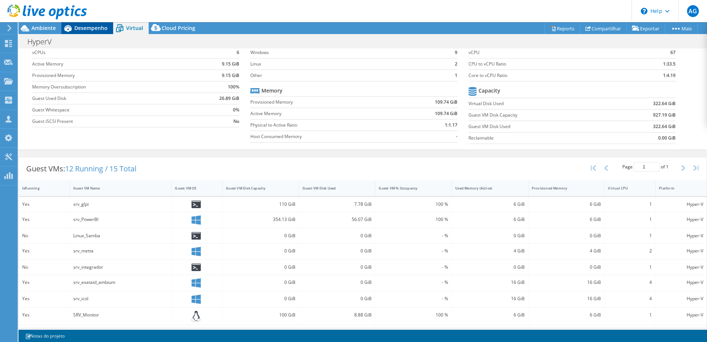
click at [86, 28] on span "Desempenho" at bounding box center [90, 27] width 33 height 7
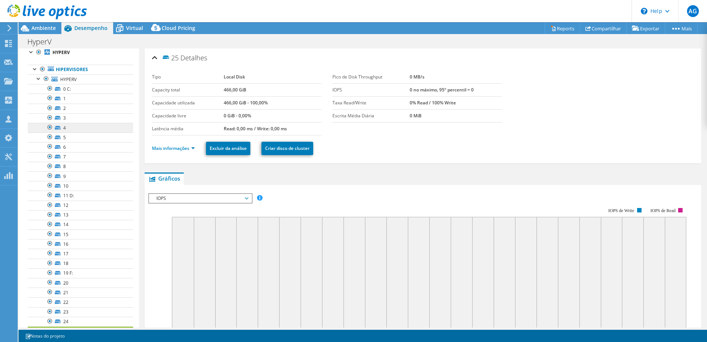
scroll to position [0, 0]
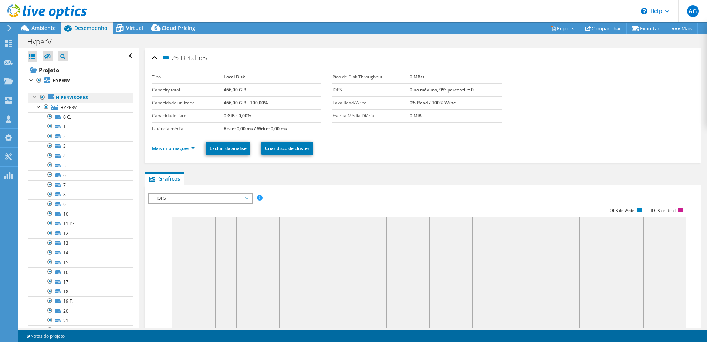
click at [67, 95] on link "Hipervisores" at bounding box center [80, 98] width 105 height 10
click at [72, 106] on span "HYPERV" at bounding box center [68, 107] width 16 height 6
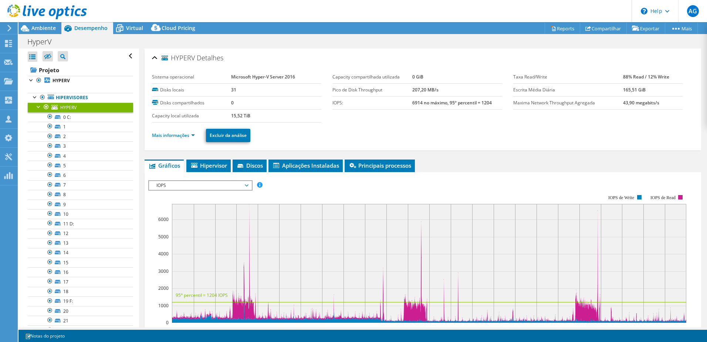
click at [37, 108] on div at bounding box center [38, 105] width 7 height 7
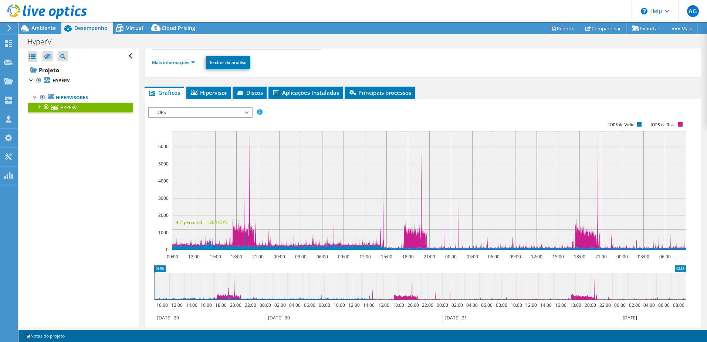
scroll to position [74, 0]
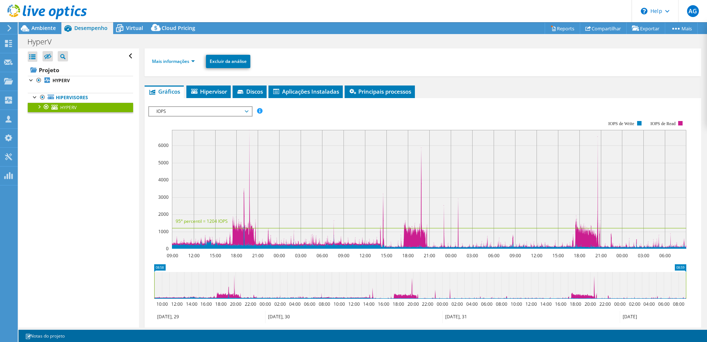
click at [39, 106] on div at bounding box center [38, 105] width 7 height 7
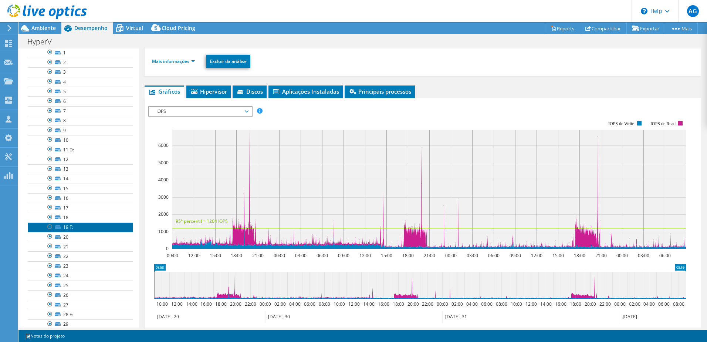
click at [75, 228] on link "19 F:" at bounding box center [80, 227] width 105 height 10
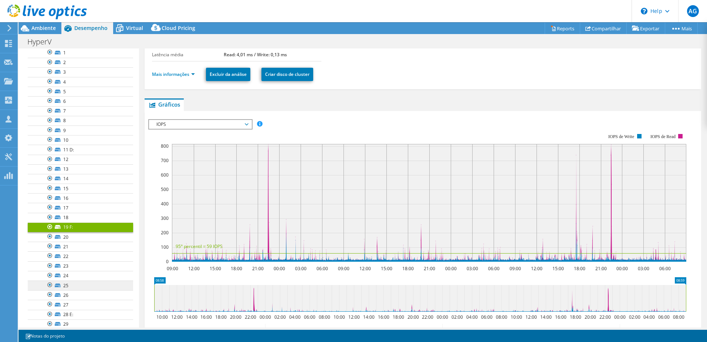
scroll to position [111, 0]
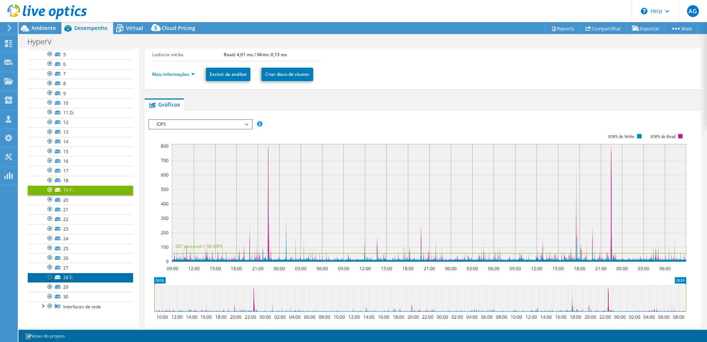
click at [69, 277] on link "28 E:" at bounding box center [80, 278] width 105 height 10
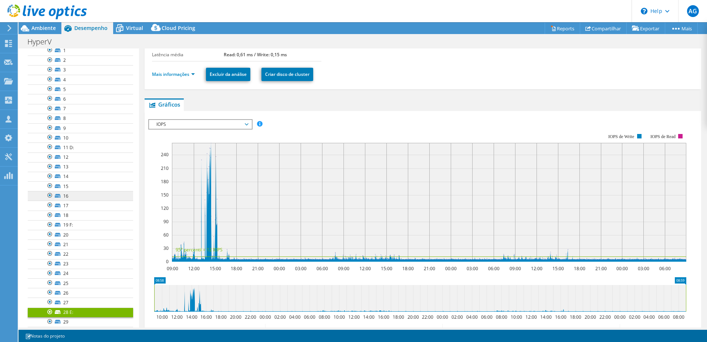
scroll to position [37, 0]
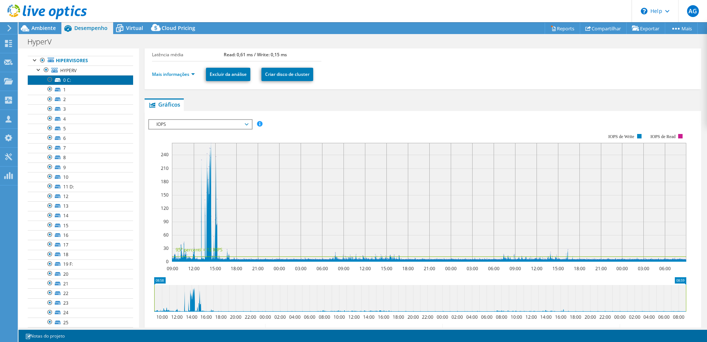
click at [82, 82] on link "0 C:" at bounding box center [80, 80] width 105 height 10
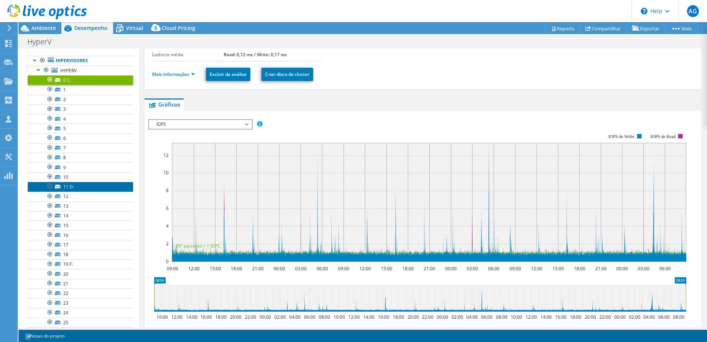
click at [77, 186] on link "11 D:" at bounding box center [80, 187] width 105 height 10
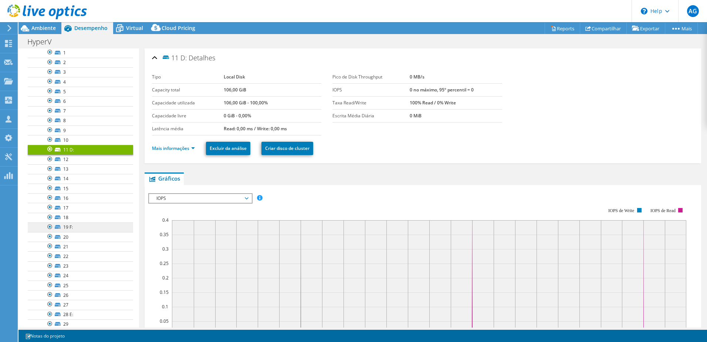
scroll to position [111, 0]
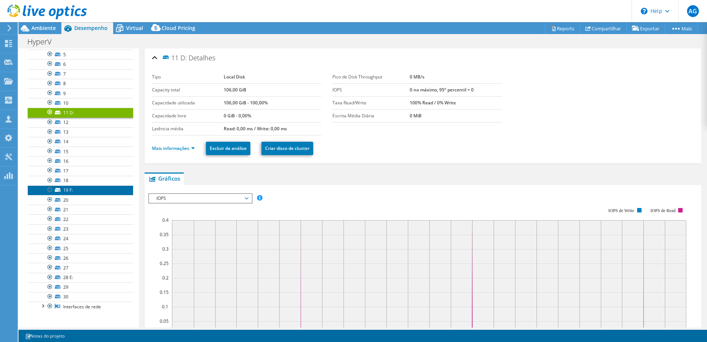
click at [71, 191] on link "19 F:" at bounding box center [80, 190] width 105 height 10
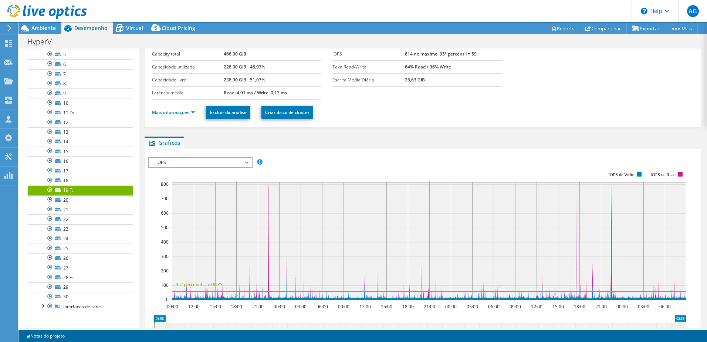
scroll to position [37, 0]
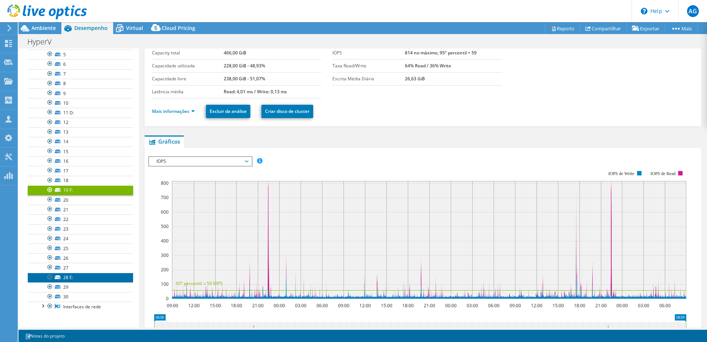
click at [84, 278] on link "28 E:" at bounding box center [80, 278] width 105 height 10
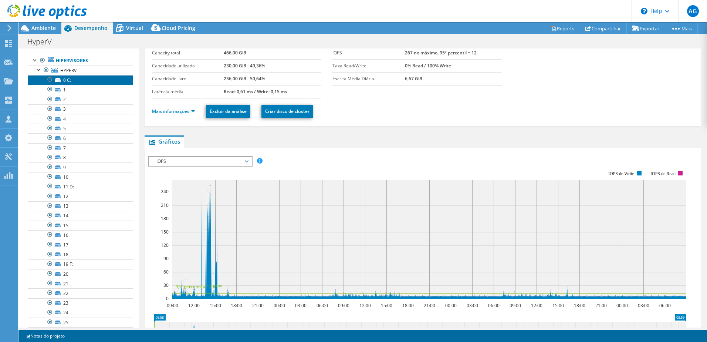
click at [77, 81] on link "0 C:" at bounding box center [80, 80] width 105 height 10
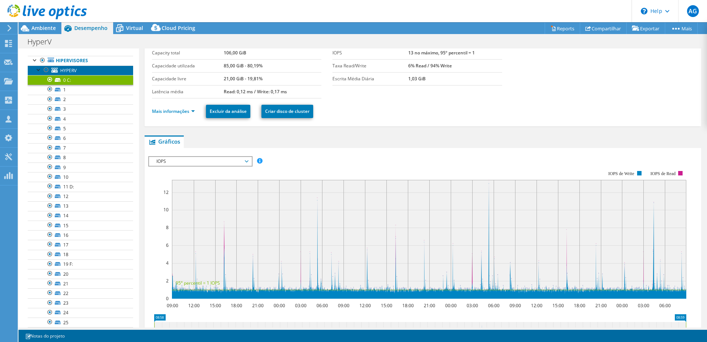
click at [70, 66] on link "HYPERV" at bounding box center [80, 70] width 105 height 10
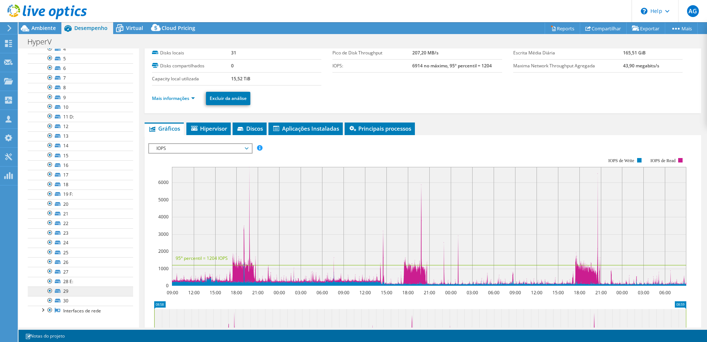
scroll to position [111, 0]
click at [70, 276] on link "28 E:" at bounding box center [80, 278] width 105 height 10
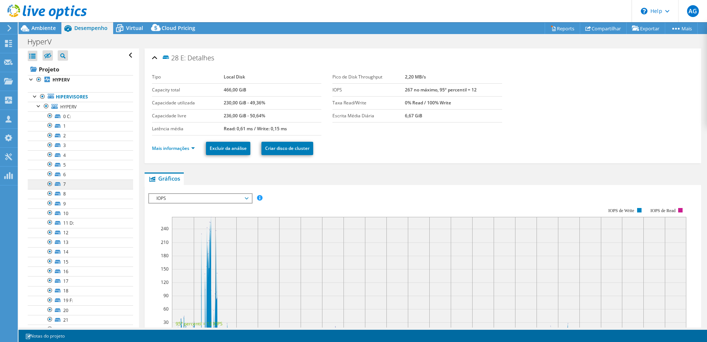
scroll to position [0, 0]
click at [80, 97] on link "Hipervisores" at bounding box center [80, 98] width 105 height 10
click at [78, 104] on link "HYPERV" at bounding box center [80, 107] width 105 height 10
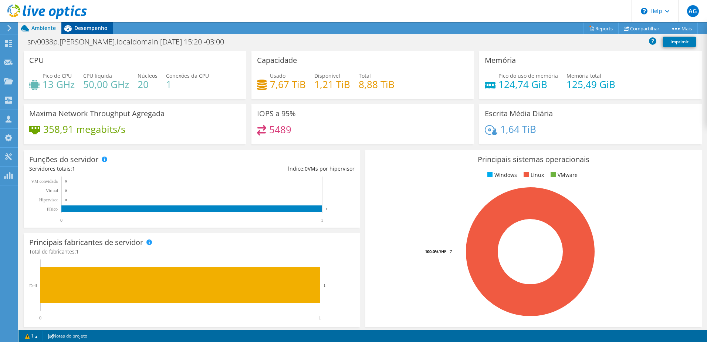
click at [84, 28] on span "Desempenho" at bounding box center [90, 27] width 33 height 7
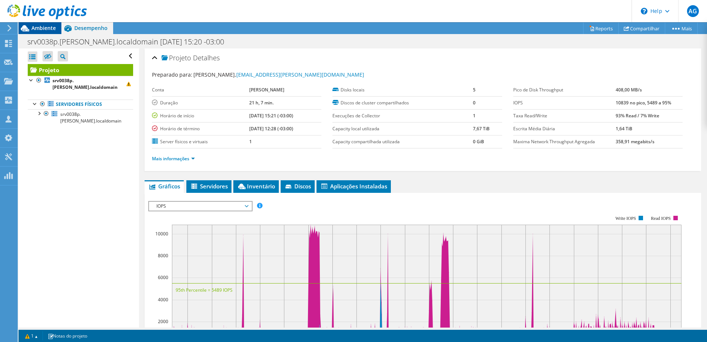
click at [47, 29] on span "Ambiente" at bounding box center [43, 27] width 24 height 7
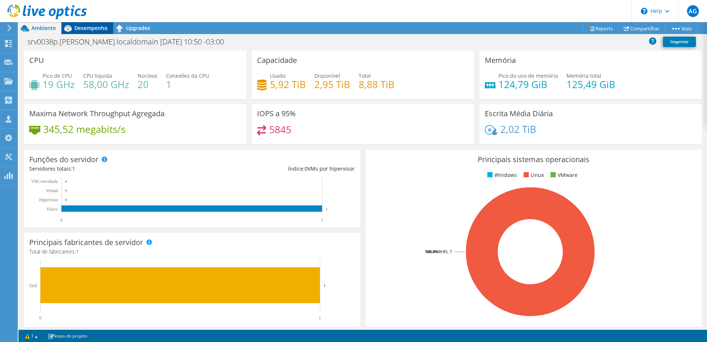
click at [96, 31] on div "Desempenho" at bounding box center [87, 28] width 52 height 12
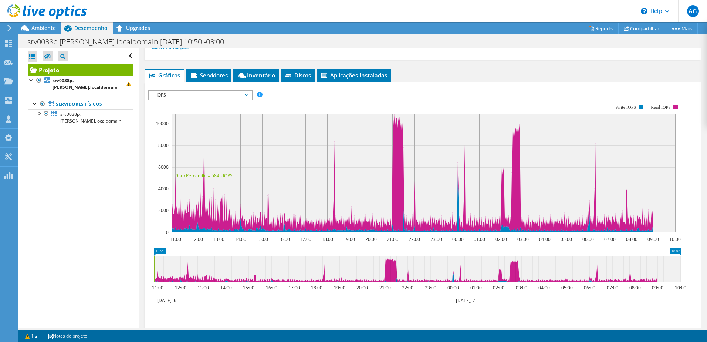
scroll to position [74, 0]
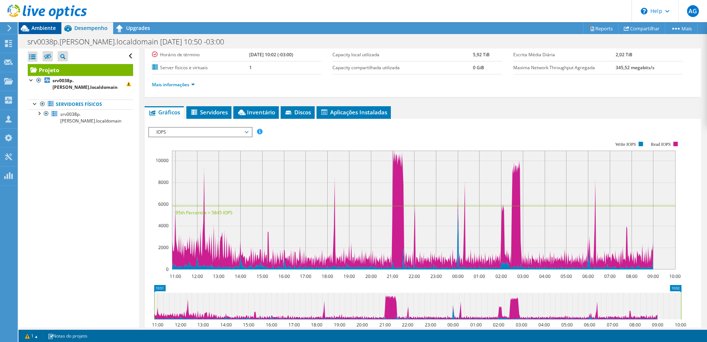
click at [44, 26] on span "Ambiente" at bounding box center [43, 27] width 24 height 7
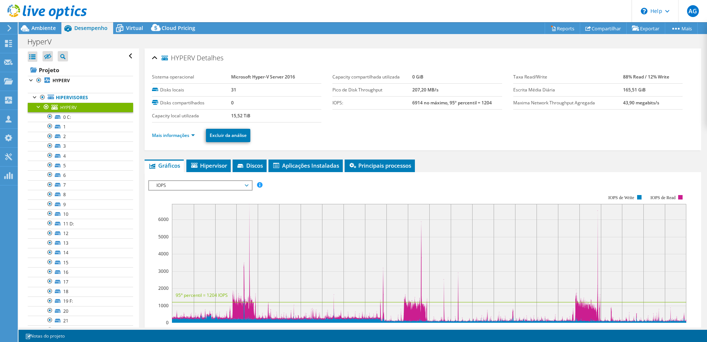
select select "USD"
click at [60, 95] on link "Hipervisores" at bounding box center [80, 98] width 105 height 10
click at [60, 74] on link "Projeto" at bounding box center [80, 70] width 105 height 12
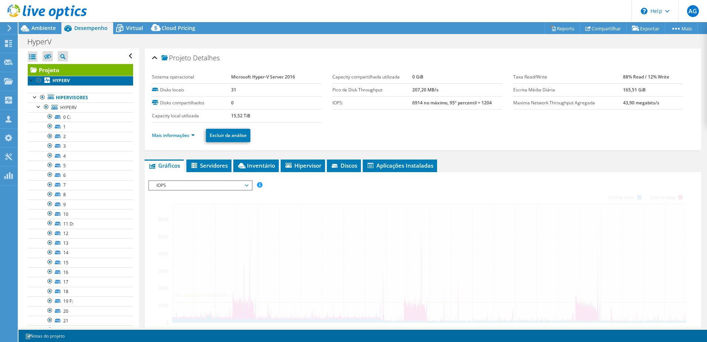
click at [58, 80] on b "HYPERV" at bounding box center [61, 80] width 17 height 6
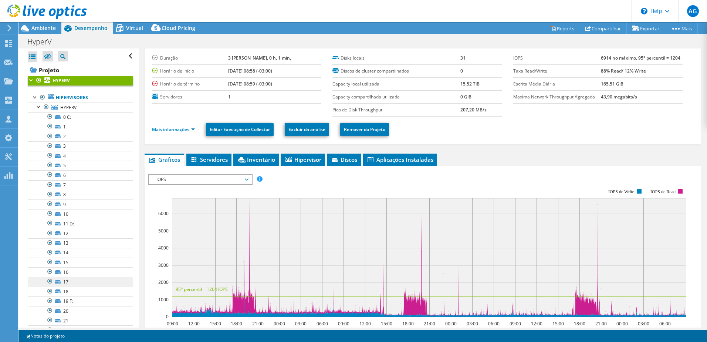
scroll to position [111, 0]
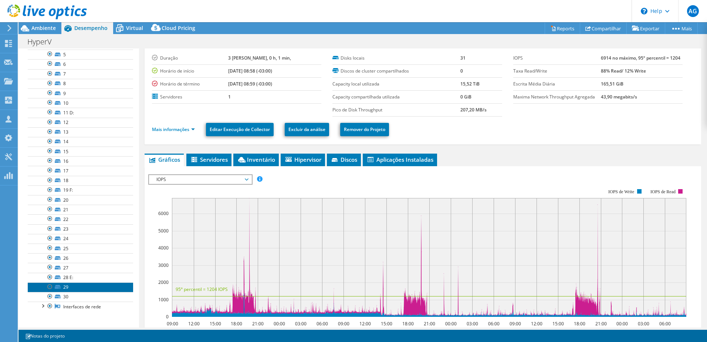
click at [63, 287] on link "29" at bounding box center [80, 287] width 105 height 10
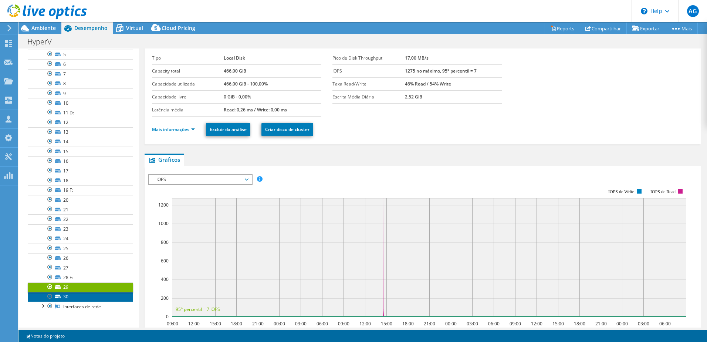
click at [65, 293] on link "30" at bounding box center [80, 297] width 105 height 10
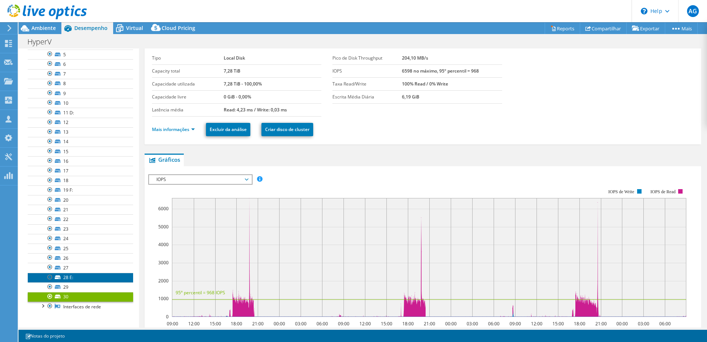
click at [69, 279] on link "28 E:" at bounding box center [80, 278] width 105 height 10
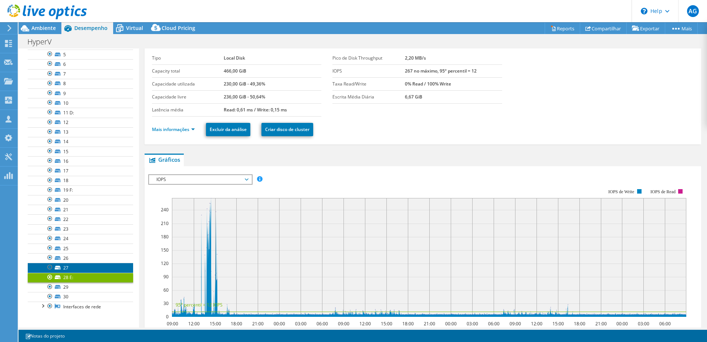
click at [68, 266] on link "27" at bounding box center [80, 268] width 105 height 10
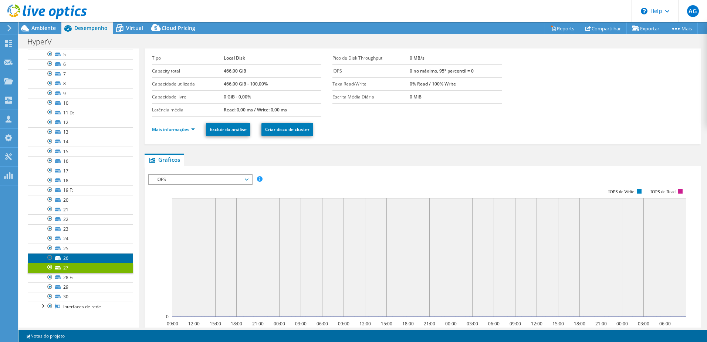
click at [67, 260] on link "26" at bounding box center [80, 258] width 105 height 10
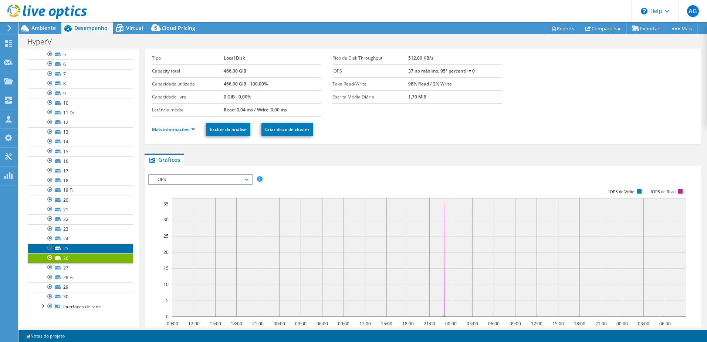
click at [70, 248] on link "25" at bounding box center [80, 248] width 105 height 10
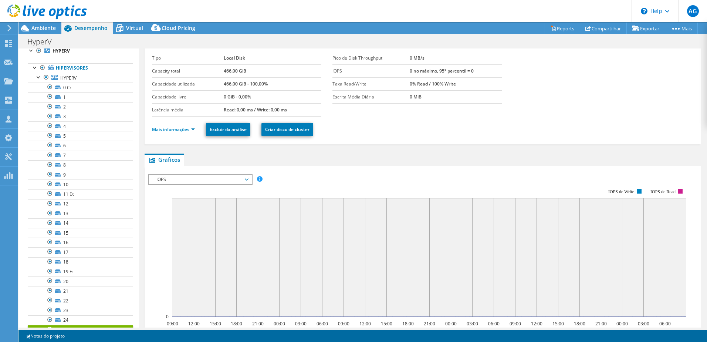
scroll to position [28, 0]
click at [38, 79] on div at bounding box center [38, 77] width 7 height 7
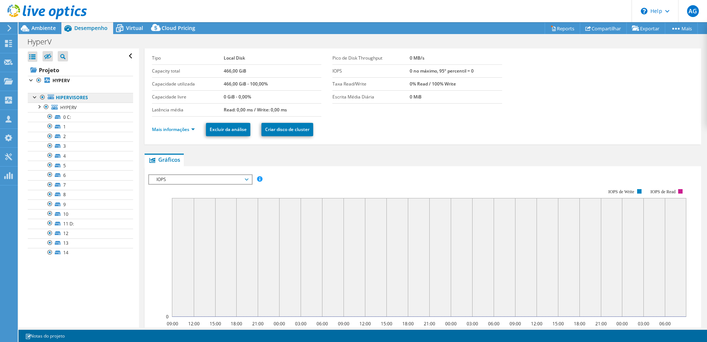
scroll to position [0, 0]
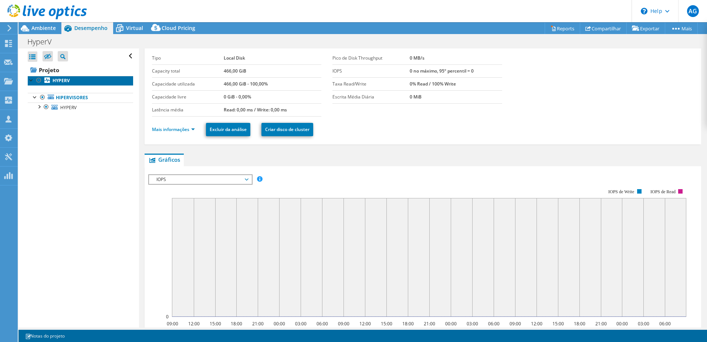
click at [66, 78] on b "HYPERV" at bounding box center [61, 80] width 17 height 6
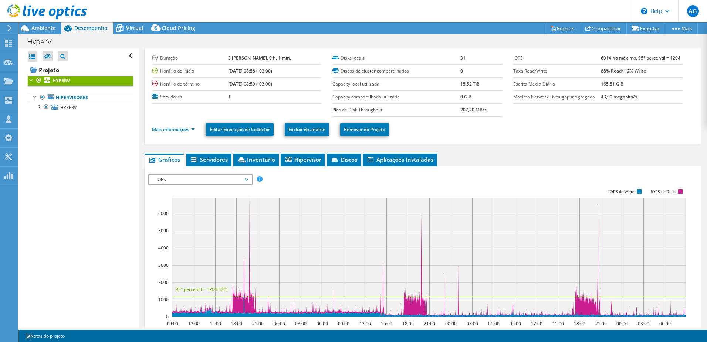
click at [247, 179] on span "IOPS" at bounding box center [200, 179] width 95 height 9
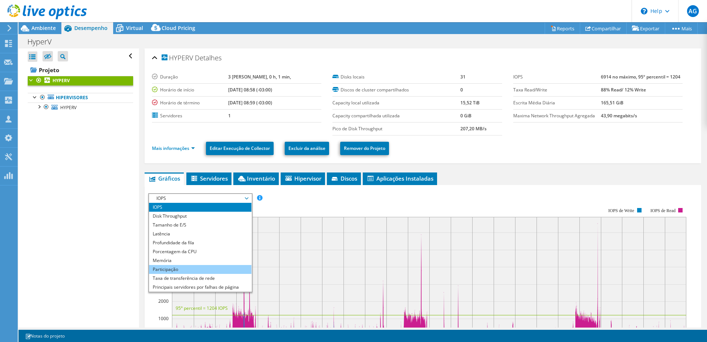
scroll to position [27, 0]
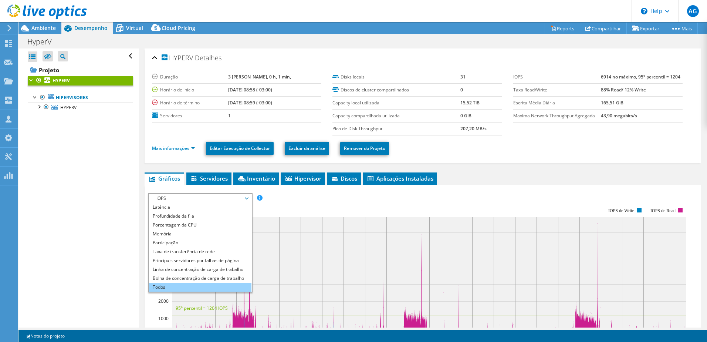
click at [182, 286] on li "Todos" at bounding box center [200, 287] width 102 height 9
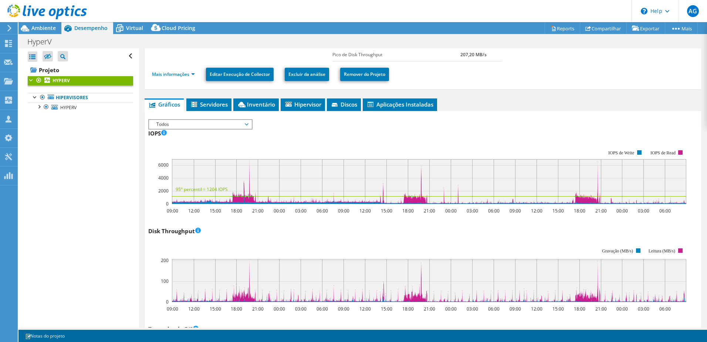
scroll to position [0, 0]
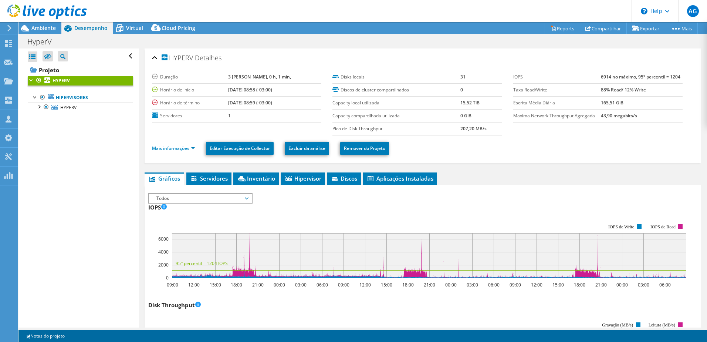
click at [207, 200] on span "Todos" at bounding box center [200, 198] width 95 height 9
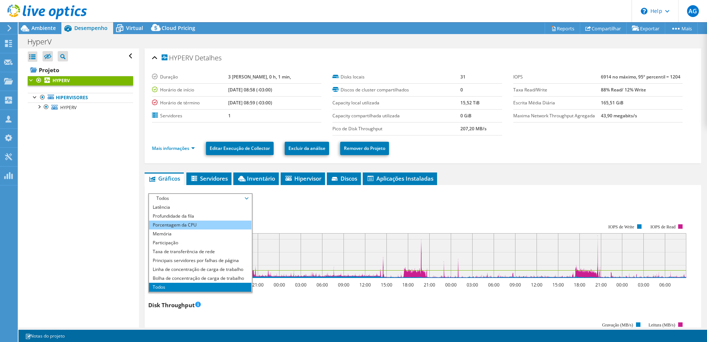
drag, startPoint x: 186, startPoint y: 224, endPoint x: 199, endPoint y: 222, distance: 13.0
click at [186, 224] on li "Porcentagem da CPU" at bounding box center [200, 225] width 102 height 9
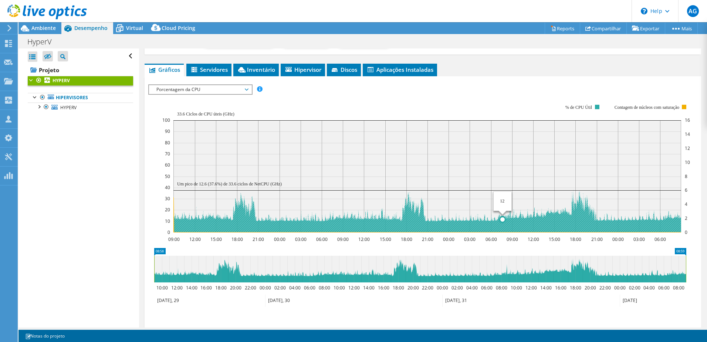
scroll to position [111, 0]
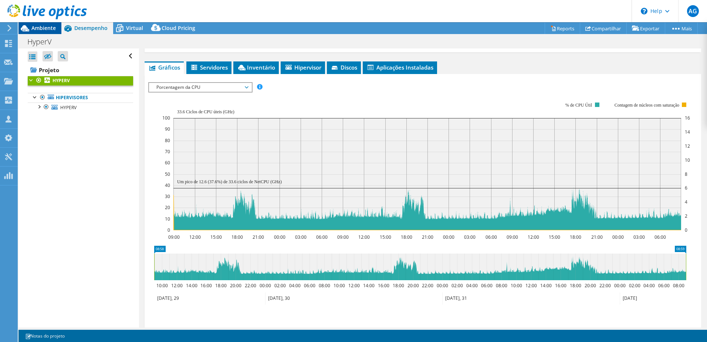
click at [48, 28] on span "Ambiente" at bounding box center [43, 27] width 24 height 7
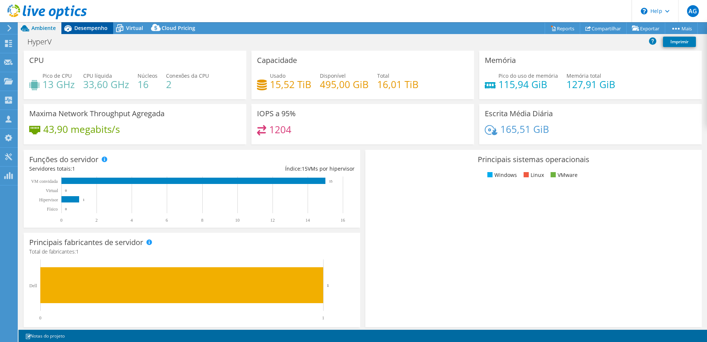
click at [91, 26] on span "Desempenho" at bounding box center [90, 27] width 33 height 7
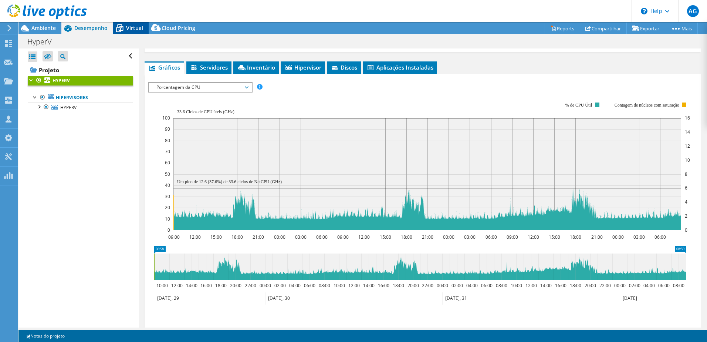
click at [124, 32] on icon at bounding box center [119, 28] width 13 height 13
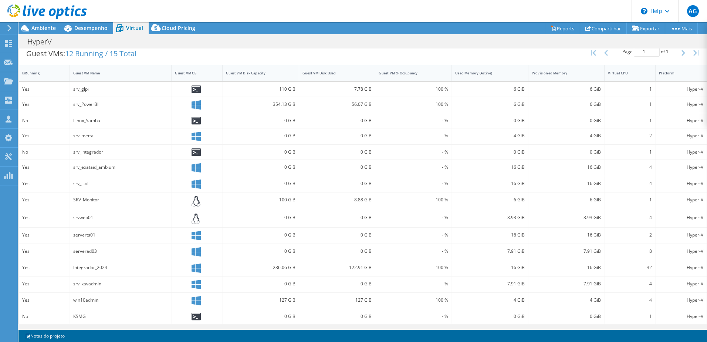
scroll to position [152, 0]
click at [47, 28] on span "Ambiente" at bounding box center [43, 27] width 24 height 7
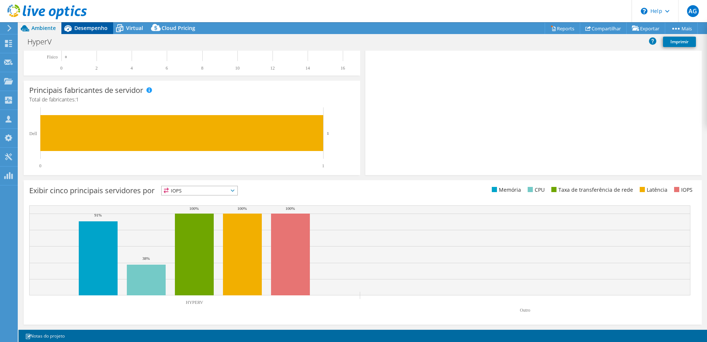
click at [89, 27] on span "Desempenho" at bounding box center [90, 27] width 33 height 7
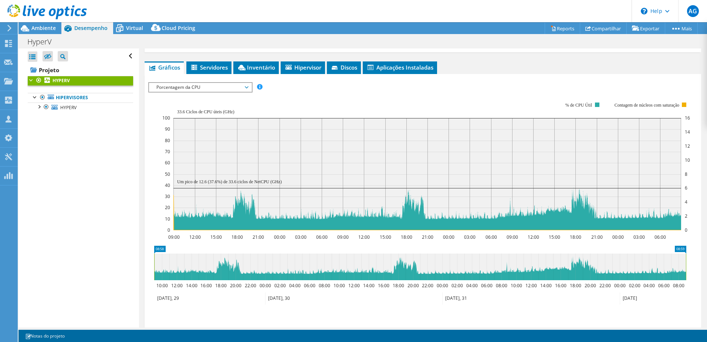
scroll to position [27, 0]
click at [39, 28] on span "Ambiente" at bounding box center [43, 27] width 24 height 7
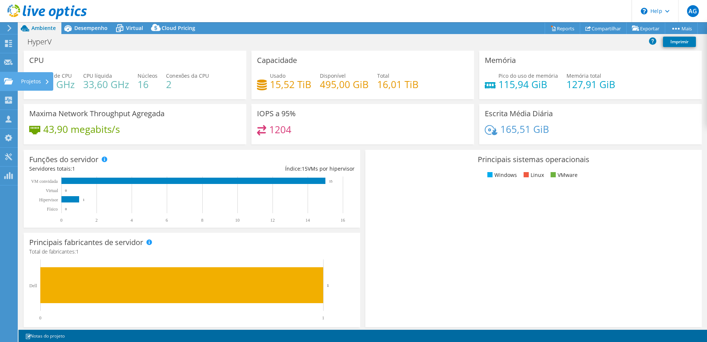
click at [28, 81] on div "Projetos" at bounding box center [35, 81] width 36 height 18
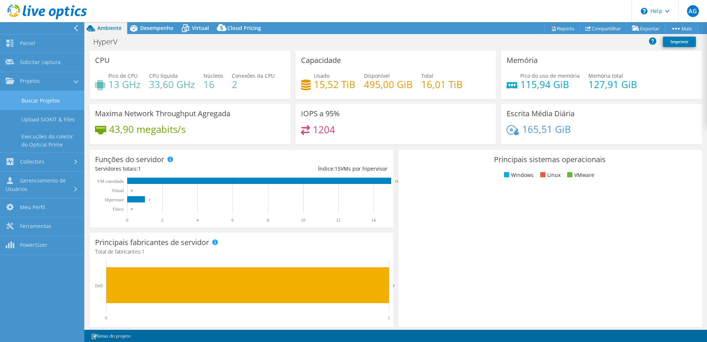
click at [44, 102] on link "Buscar Projetos" at bounding box center [42, 100] width 84 height 19
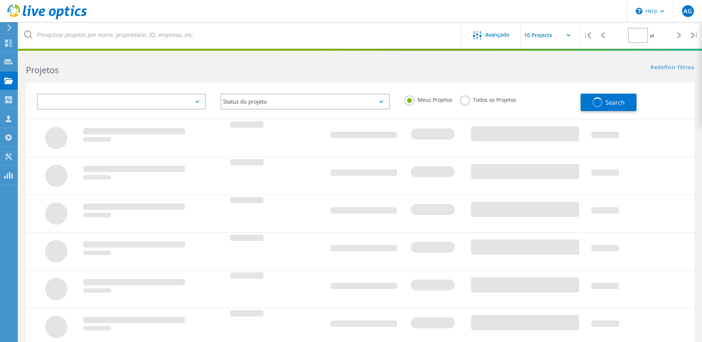
type input "3"
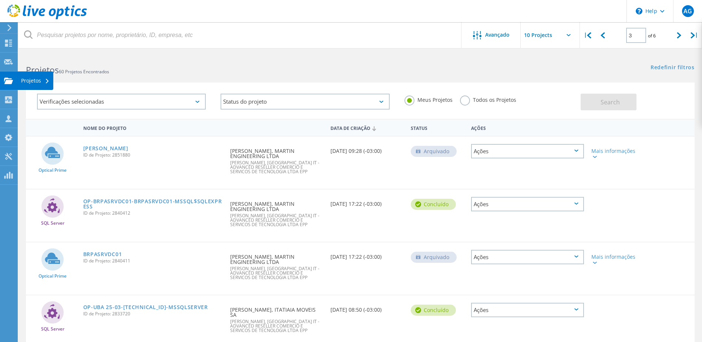
click at [26, 78] on div "Projetos" at bounding box center [35, 80] width 28 height 5
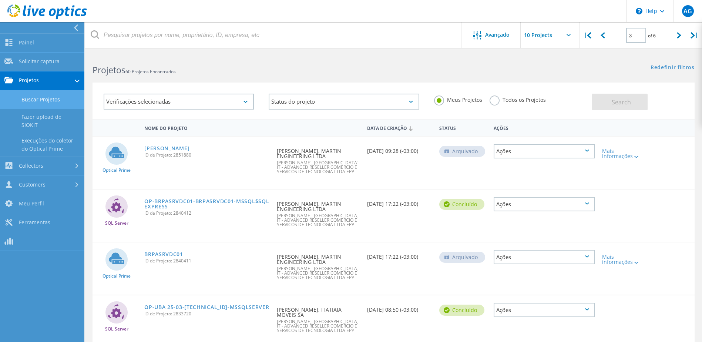
click at [39, 102] on link "Buscar Projetos" at bounding box center [42, 99] width 84 height 19
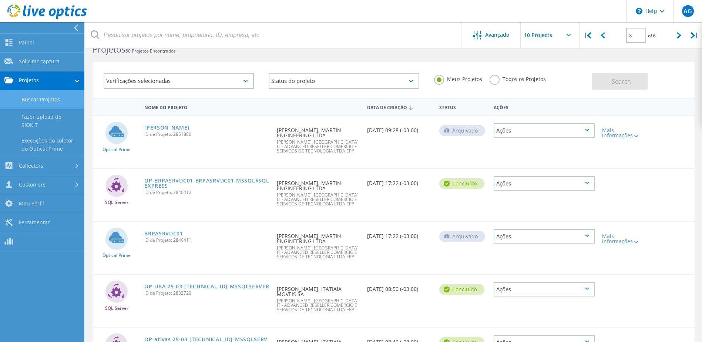
scroll to position [74, 0]
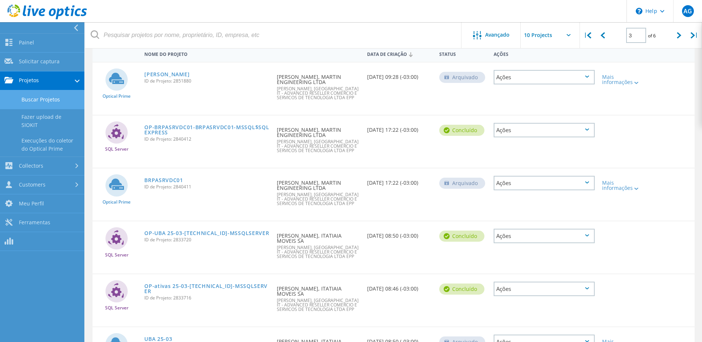
click at [61, 97] on link "Buscar Projetos" at bounding box center [42, 99] width 84 height 19
click at [51, 97] on link "Buscar Projetos" at bounding box center [42, 99] width 84 height 19
click at [45, 77] on link "Projetos" at bounding box center [42, 80] width 84 height 19
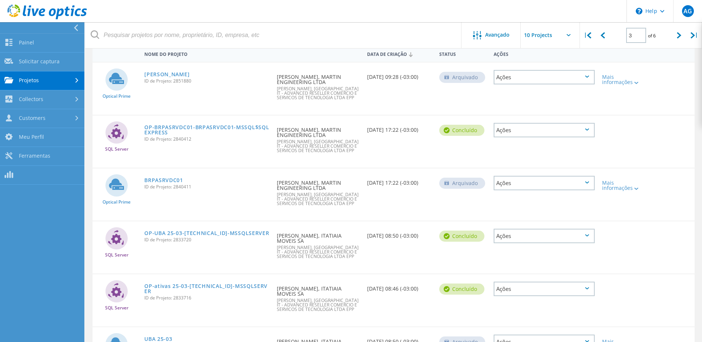
click at [78, 77] on link "Projetos" at bounding box center [42, 80] width 84 height 19
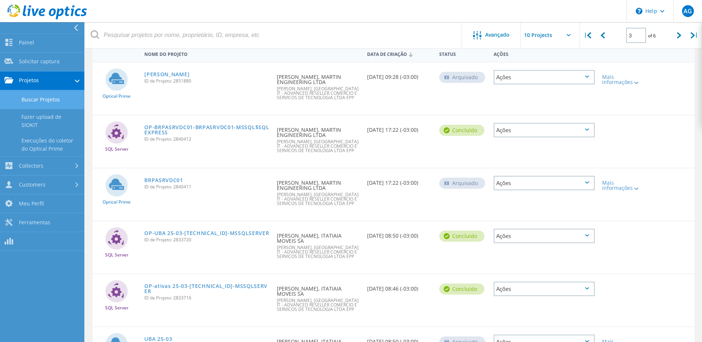
click at [47, 102] on link "Buscar Projetos" at bounding box center [42, 99] width 84 height 19
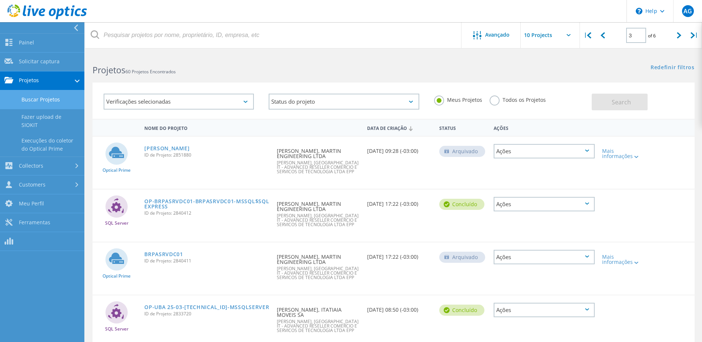
click at [497, 101] on label "Todos os Projetos" at bounding box center [518, 98] width 56 height 7
click at [0, 0] on input "Todos os Projetos" at bounding box center [0, 0] width 0 height 0
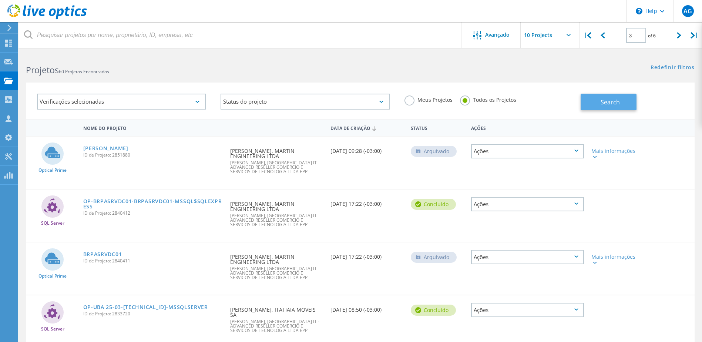
click at [619, 105] on button "Search" at bounding box center [609, 102] width 56 height 17
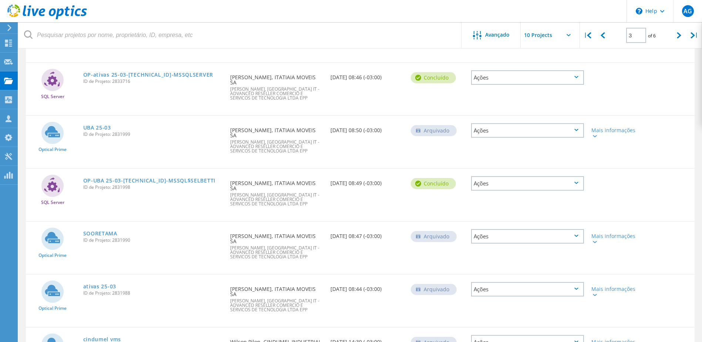
scroll to position [353, 0]
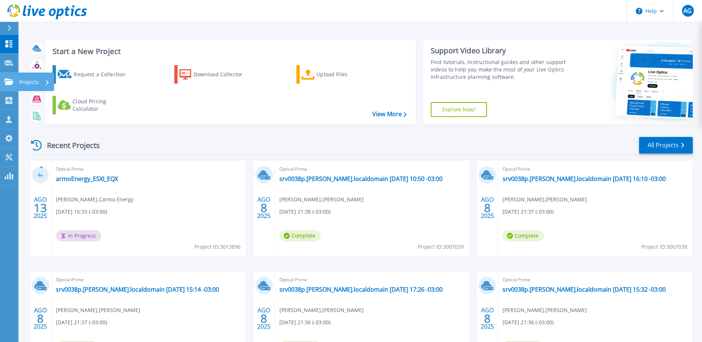
click at [19, 78] on p "Projects" at bounding box center [29, 82] width 20 height 19
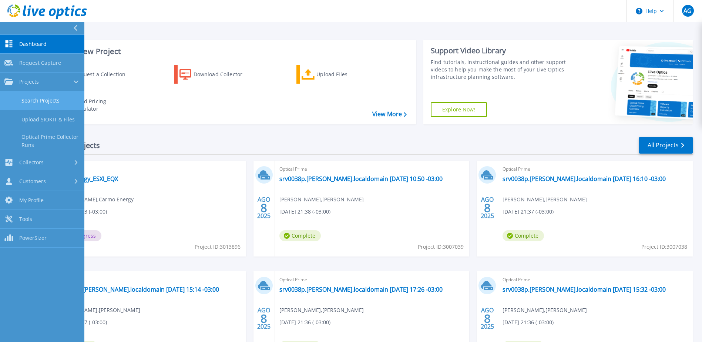
click at [24, 102] on link "Search Projects" at bounding box center [42, 100] width 84 height 19
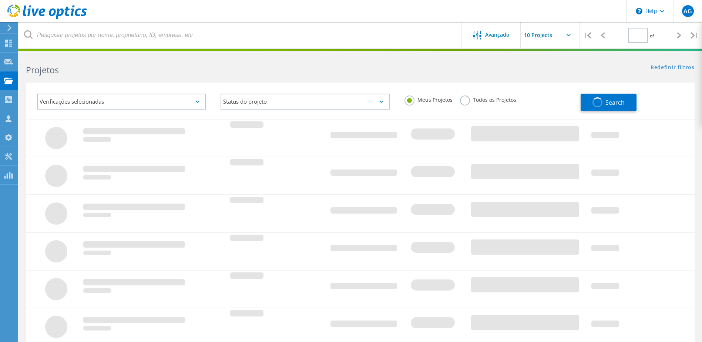
type input "3"
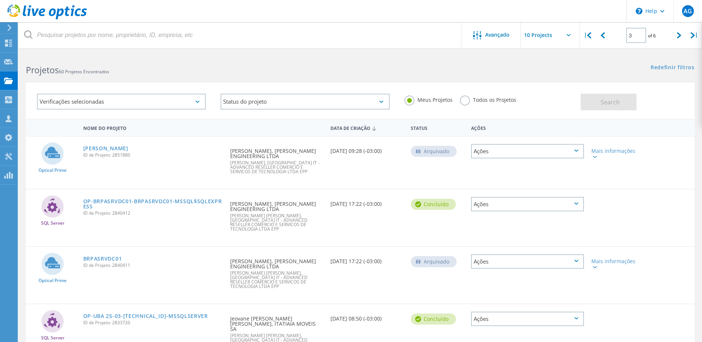
click at [196, 104] on div "Verificações selecionadas" at bounding box center [121, 102] width 169 height 16
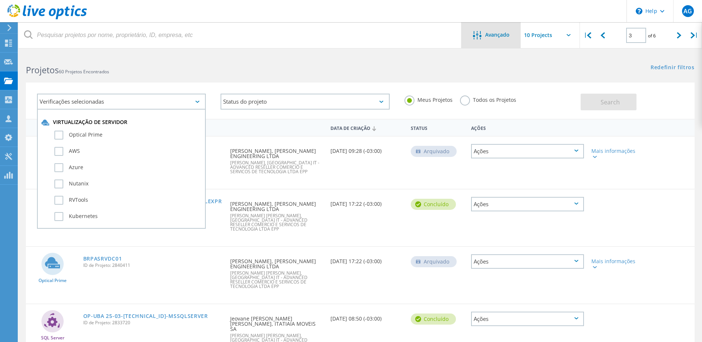
click at [509, 35] on span "Avançado" at bounding box center [497, 34] width 24 height 5
